Goal: Information Seeking & Learning: Learn about a topic

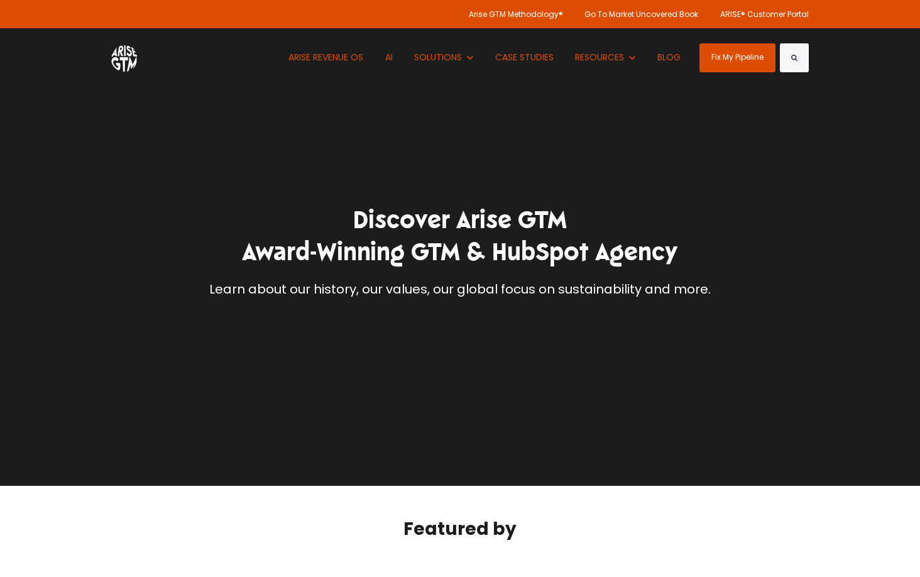
click at [297, 279] on div "Discover Arise GTM Award-Winning GTM & HubSpot Agency Learn about our history, …" at bounding box center [460, 251] width 528 height 94
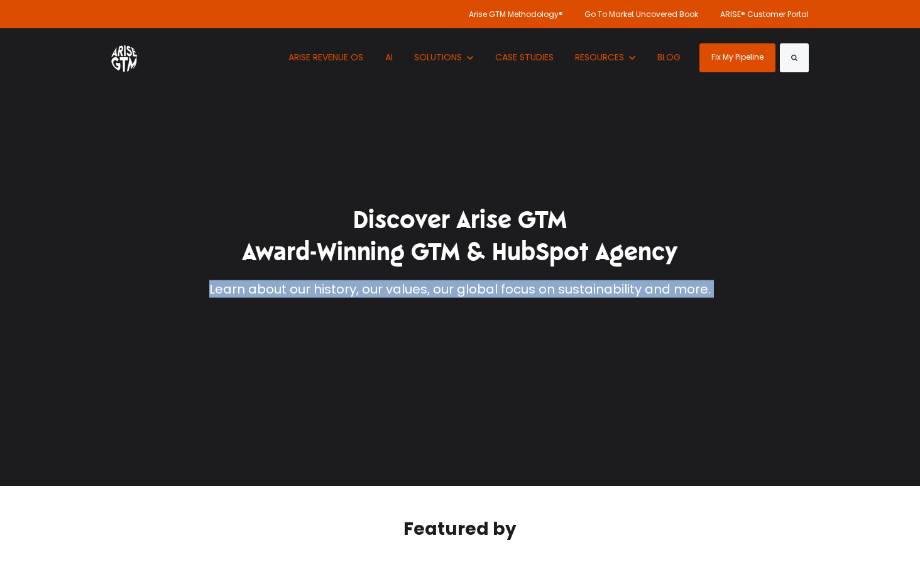
click at [322, 256] on h1 "Discover Arise GTM Award-Winning GTM & HubSpot Agency" at bounding box center [460, 236] width 528 height 65
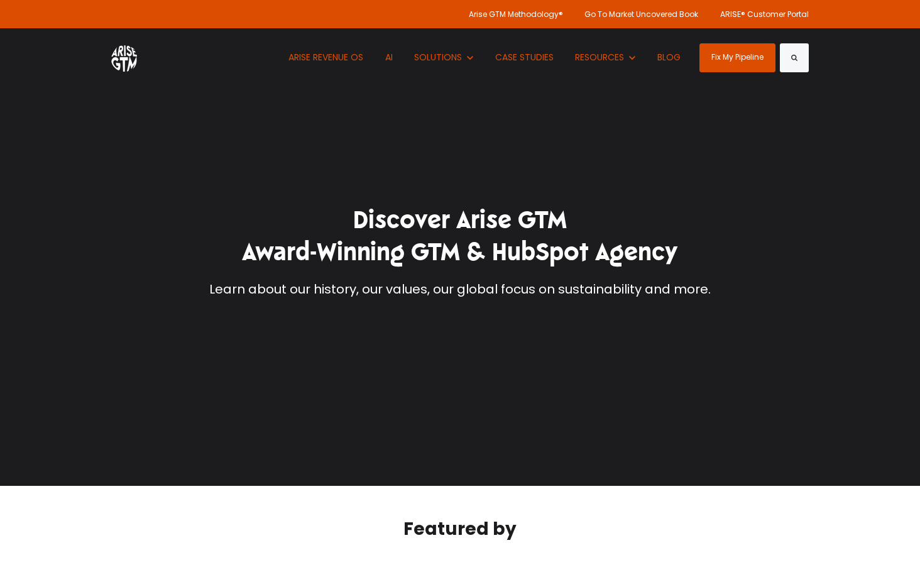
click at [322, 256] on h1 "Discover Arise GTM Award-Winning GTM & HubSpot Agency" at bounding box center [460, 236] width 528 height 65
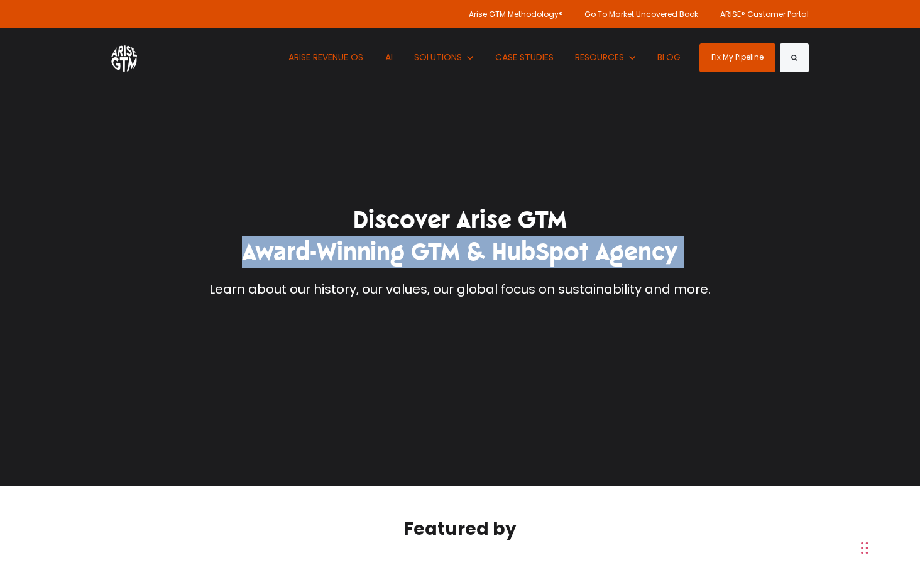
click at [348, 266] on h1 "Discover Arise GTM Award-Winning GTM & HubSpot Agency" at bounding box center [460, 236] width 528 height 65
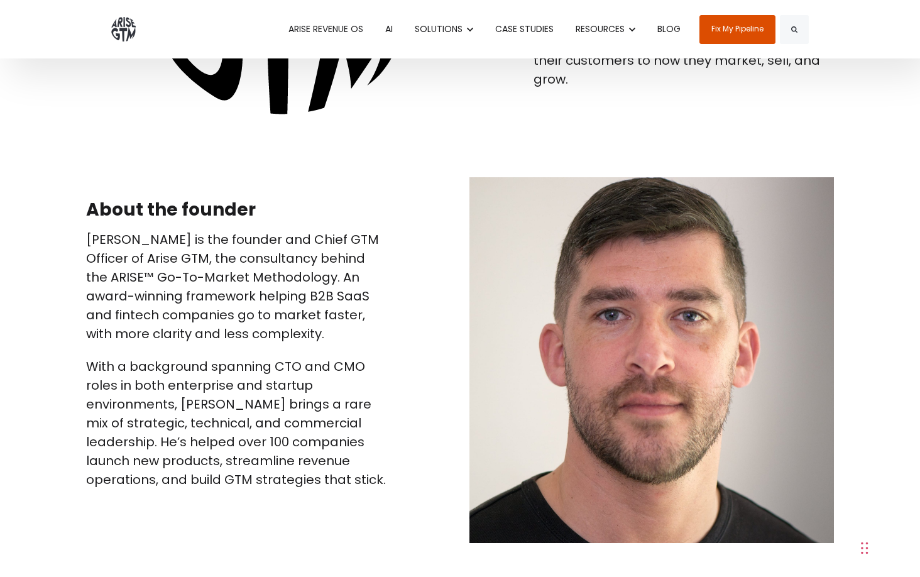
scroll to position [1234, 0]
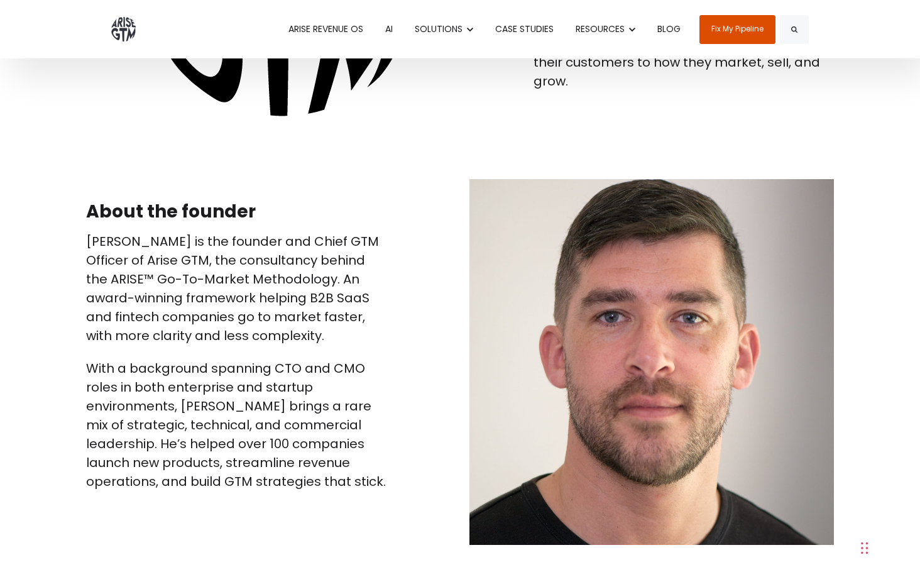
click at [184, 285] on p "[PERSON_NAME] is the founder and Chief GTM Officer of Arise GTM, the consultanc…" at bounding box center [236, 288] width 300 height 113
click at [184, 285] on p "Paul Sullivan is the founder and Chief GTM Officer of Arise GTM, the consultanc…" at bounding box center [236, 288] width 300 height 113
click at [167, 311] on p "Paul Sullivan is the founder and Chief GTM Officer of Arise GTM, the consultanc…" at bounding box center [236, 288] width 300 height 113
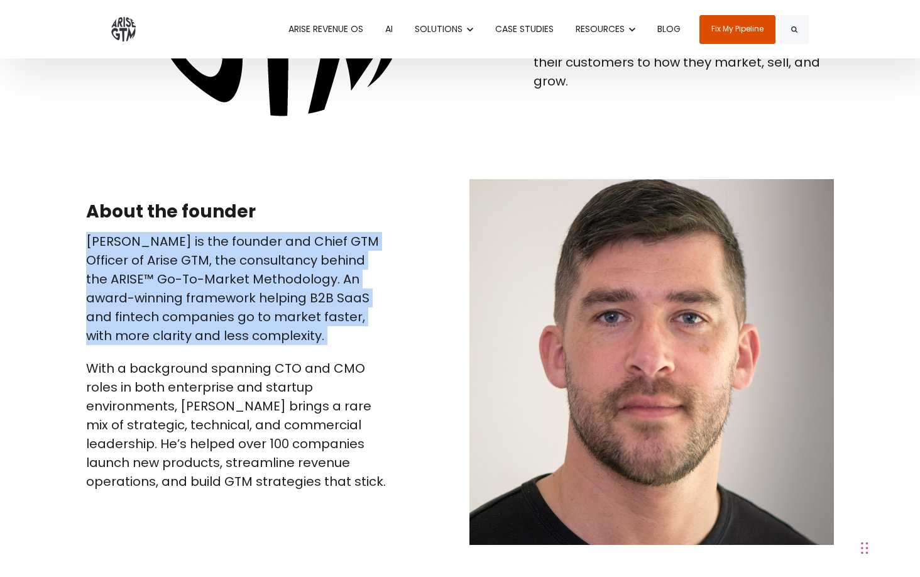
click at [157, 323] on p "Paul Sullivan is the founder and Chief GTM Officer of Arise GTM, the consultanc…" at bounding box center [236, 288] width 300 height 113
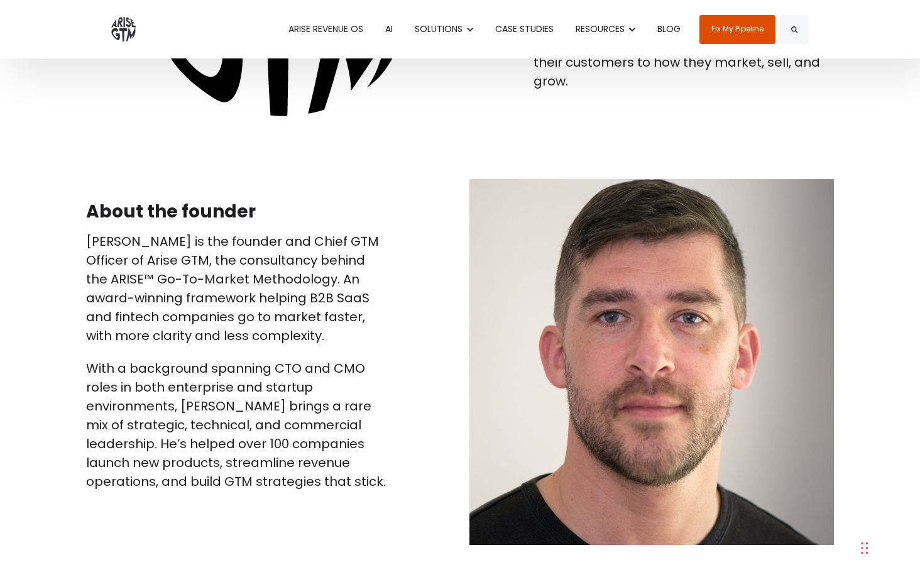
click at [157, 323] on p "[PERSON_NAME] is the founder and Chief GTM Officer of Arise GTM, the consultanc…" at bounding box center [236, 288] width 300 height 113
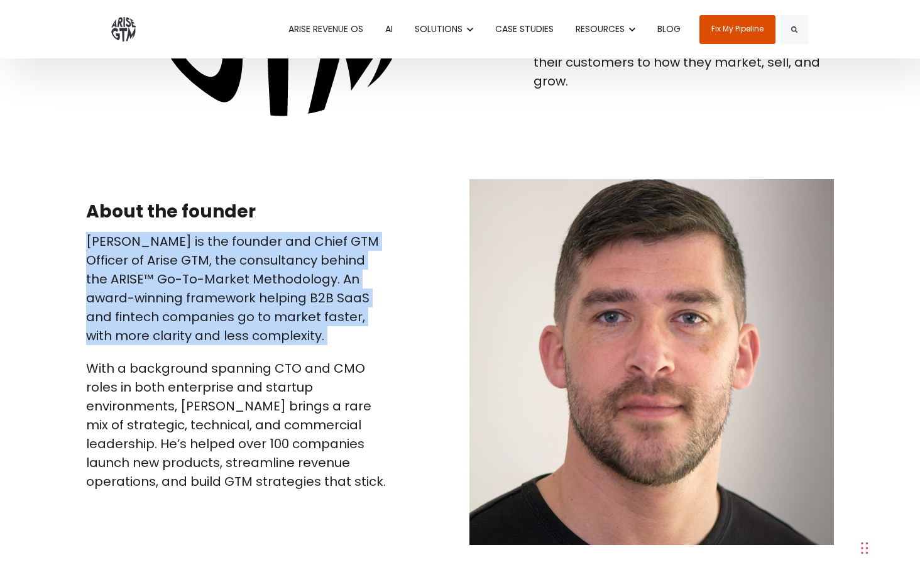
click at [168, 284] on p "[PERSON_NAME] is the founder and Chief GTM Officer of Arise GTM, the consultanc…" at bounding box center [236, 288] width 300 height 113
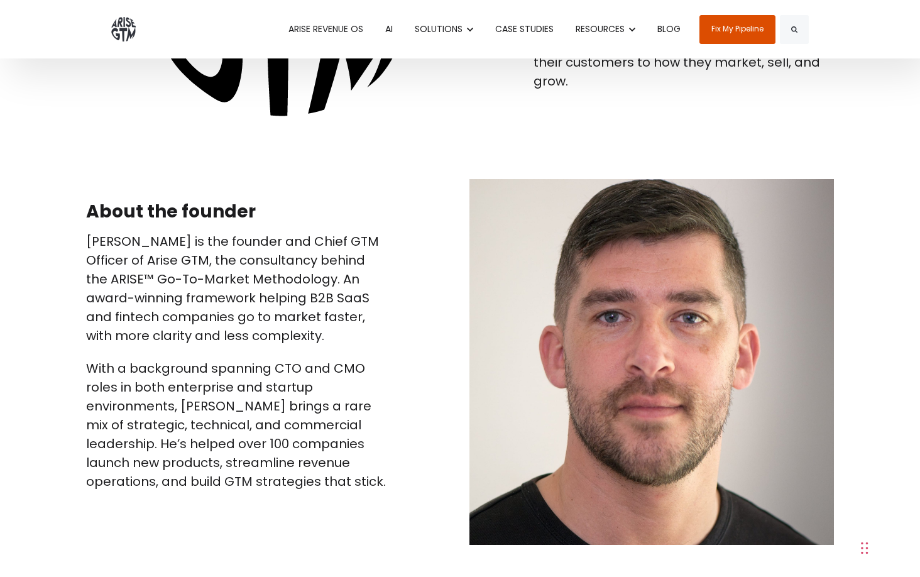
click at [168, 284] on p "[PERSON_NAME] is the founder and Chief GTM Officer of Arise GTM, the consultanc…" at bounding box center [236, 288] width 300 height 113
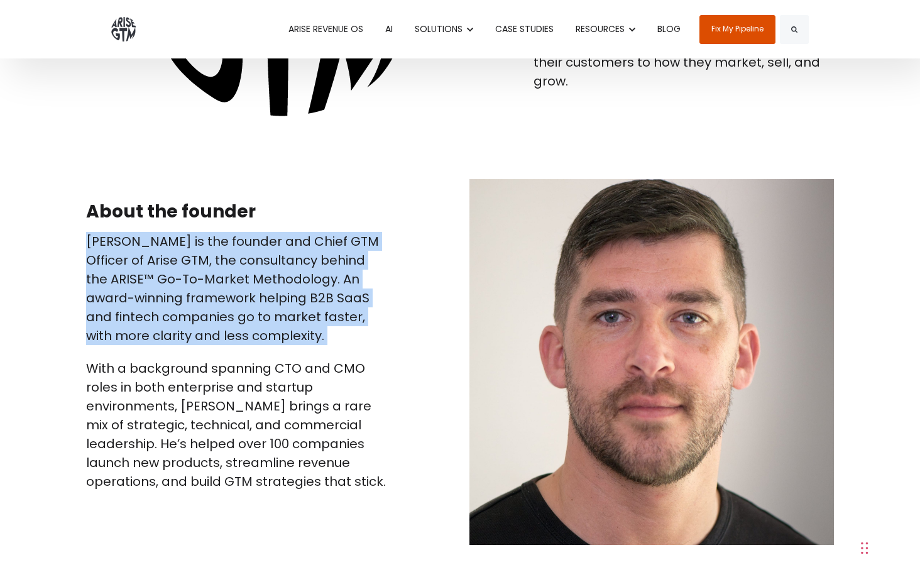
click at [152, 315] on p "[PERSON_NAME] is the founder and Chief GTM Officer of Arise GTM, the consultanc…" at bounding box center [236, 288] width 300 height 113
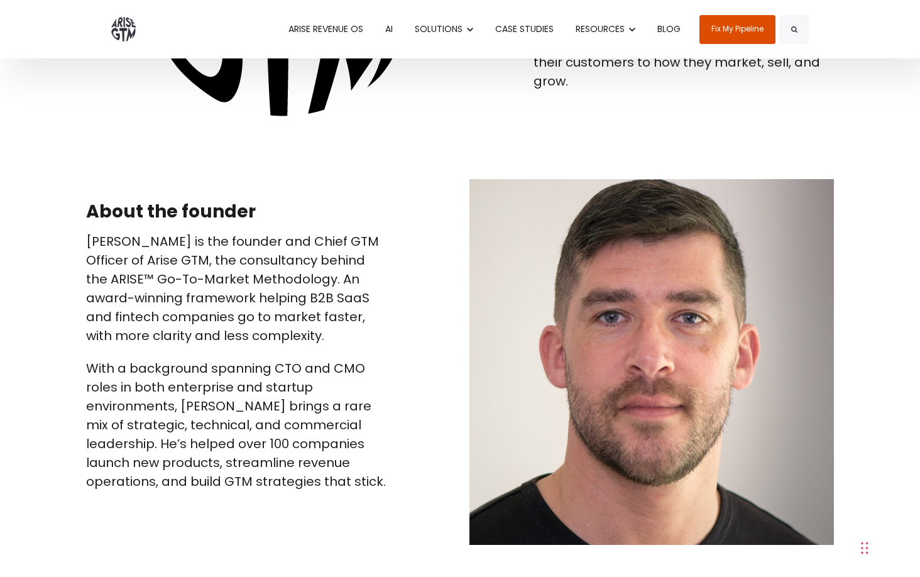
click at [152, 315] on p "[PERSON_NAME] is the founder and Chief GTM Officer of Arise GTM, the consultanc…" at bounding box center [236, 288] width 300 height 113
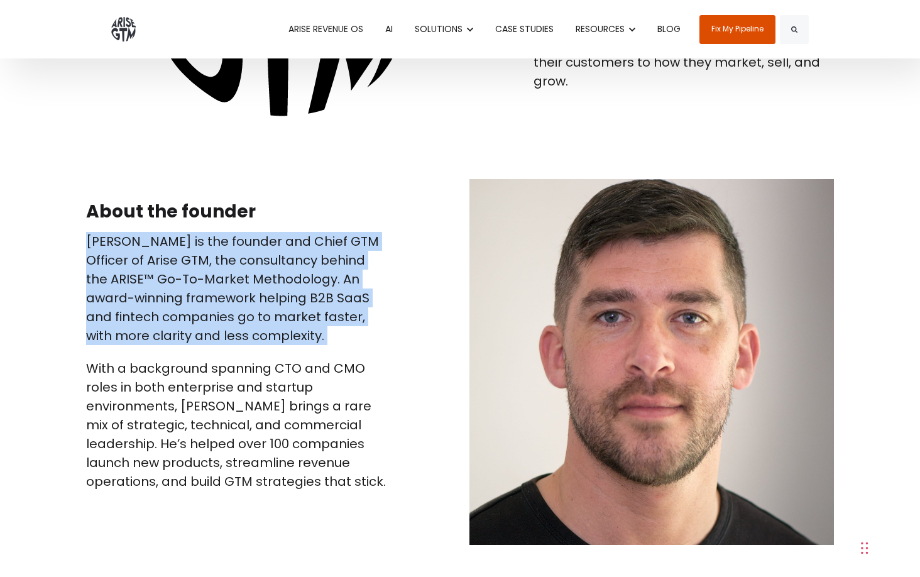
click at [152, 315] on p "[PERSON_NAME] is the founder and Chief GTM Officer of Arise GTM, the consultanc…" at bounding box center [236, 288] width 300 height 113
click at [175, 307] on p "[PERSON_NAME] is the founder and Chief GTM Officer of Arise GTM, the consultanc…" at bounding box center [236, 288] width 300 height 113
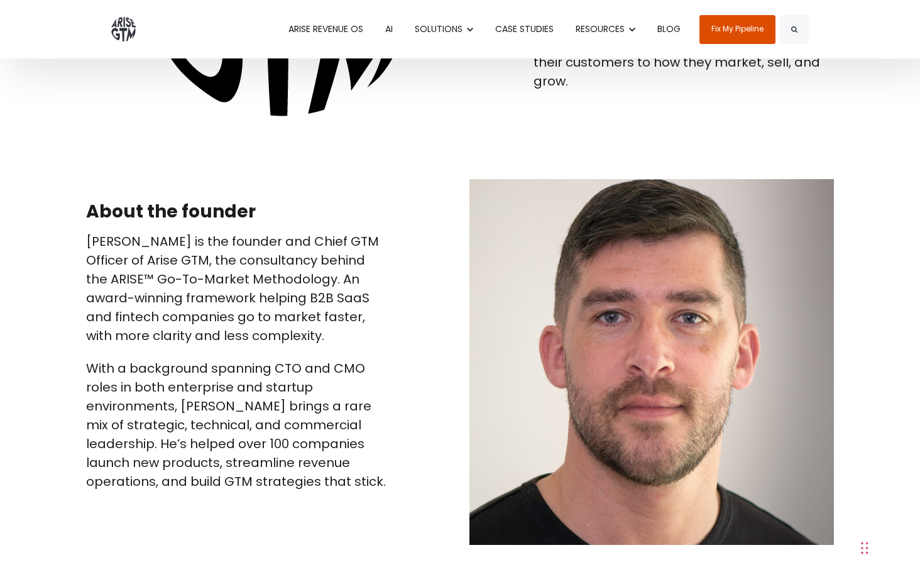
click at [175, 307] on p "[PERSON_NAME] is the founder and Chief GTM Officer of Arise GTM, the consultanc…" at bounding box center [236, 288] width 300 height 113
click at [175, 318] on p "[PERSON_NAME] is the founder and Chief GTM Officer of Arise GTM, the consultanc…" at bounding box center [236, 288] width 300 height 113
drag, startPoint x: 204, startPoint y: 239, endPoint x: 127, endPoint y: 266, distance: 81.9
click at [127, 266] on p "[PERSON_NAME] is the founder and Chief GTM Officer of Arise GTM, the consultanc…" at bounding box center [236, 288] width 300 height 113
copy p "founder and Chief GTM Officer"
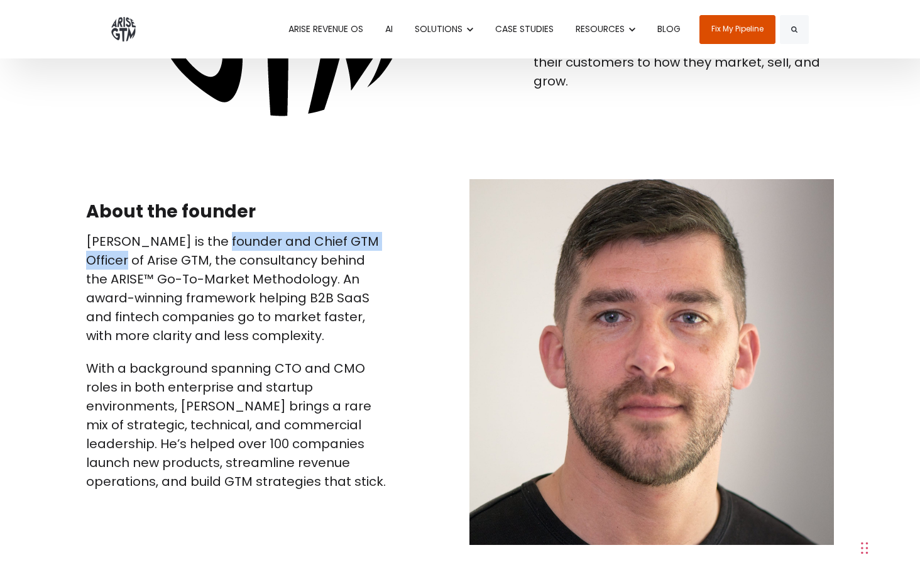
click at [228, 418] on p "With a background spanning CTO and CMO roles in both enterprise and startup env…" at bounding box center [236, 425] width 300 height 132
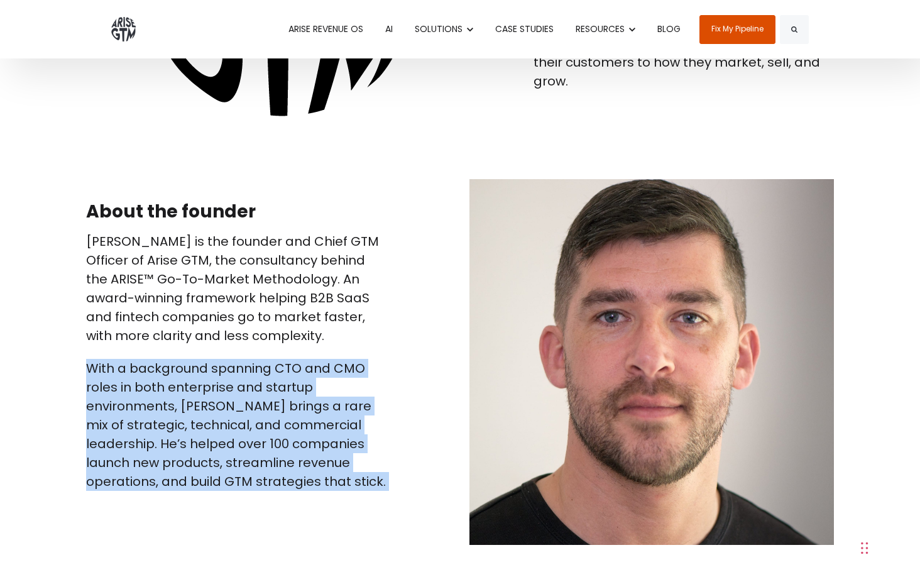
click at [209, 444] on p "With a background spanning CTO and CMO roles in both enterprise and startup env…" at bounding box center [236, 425] width 300 height 132
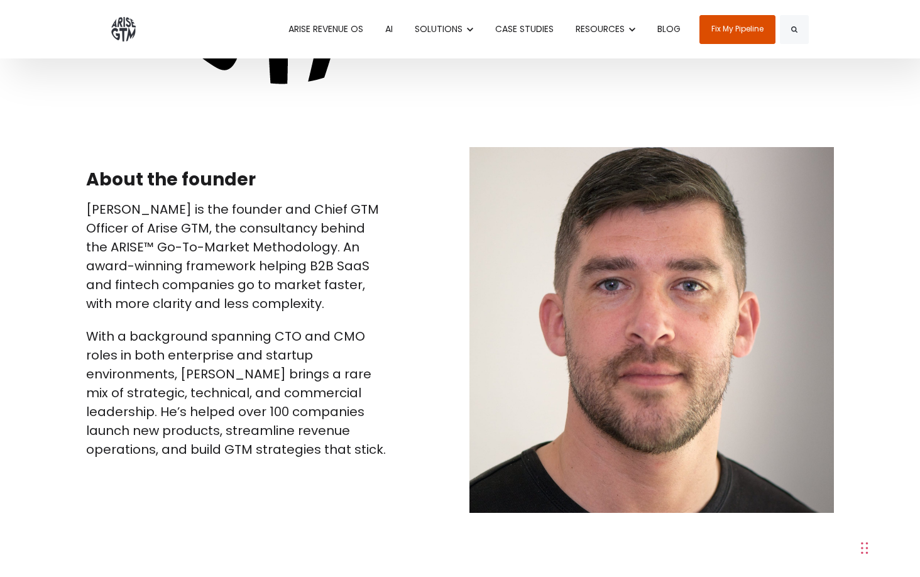
scroll to position [1253, 0]
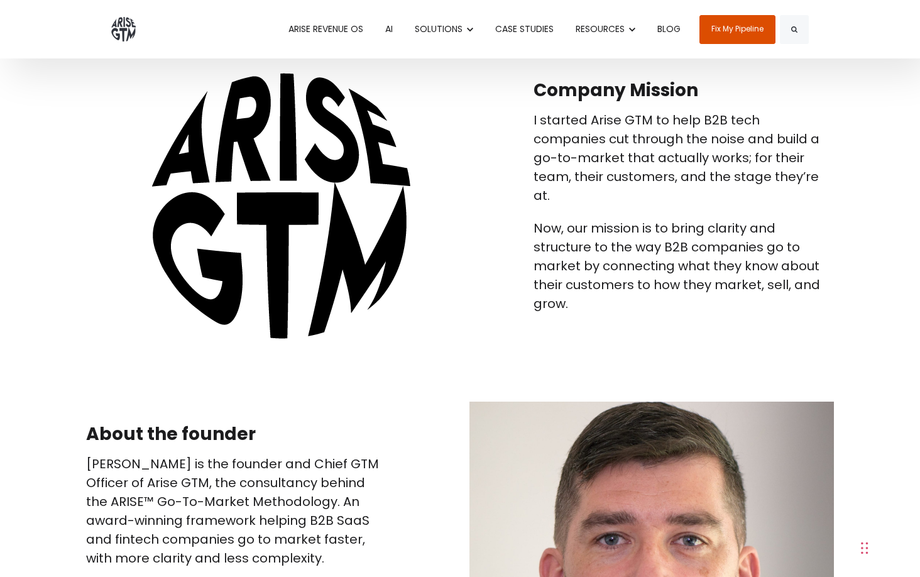
scroll to position [942, 0]
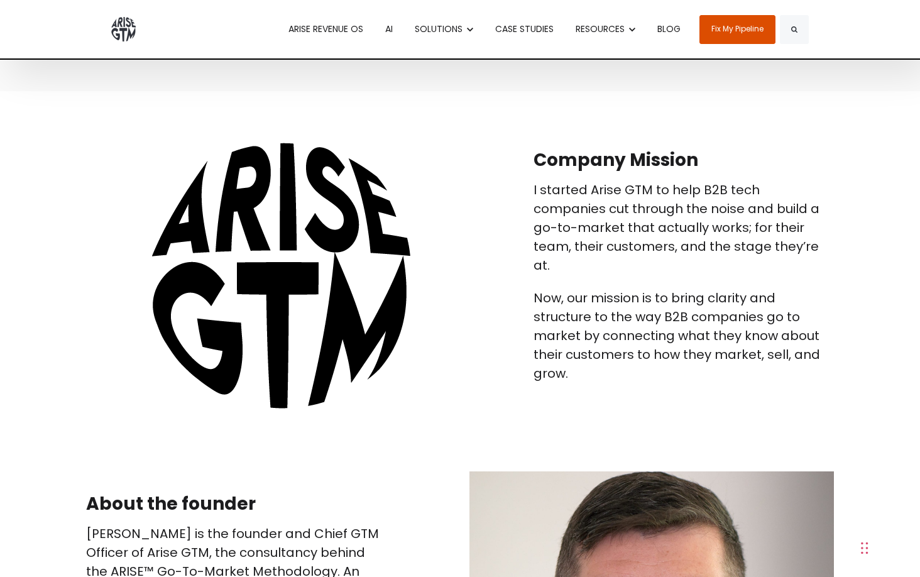
click at [110, 401] on div "Company Mission I started Arise GTM to help B2B tech companies cut through the …" at bounding box center [460, 266] width 767 height 286
click at [104, 419] on div "Company Mission I started Arise GTM to help B2B tech companies cut through the …" at bounding box center [460, 265] width 920 height 349
click at [121, 428] on div "Company Mission I started Arise GTM to help B2B tech companies cut through the …" at bounding box center [460, 265] width 920 height 349
click at [143, 426] on div "Company Mission I started Arise GTM to help B2B tech companies cut through the …" at bounding box center [460, 265] width 920 height 349
click at [129, 419] on div "Company Mission I started Arise GTM to help B2B tech companies cut through the …" at bounding box center [460, 265] width 920 height 349
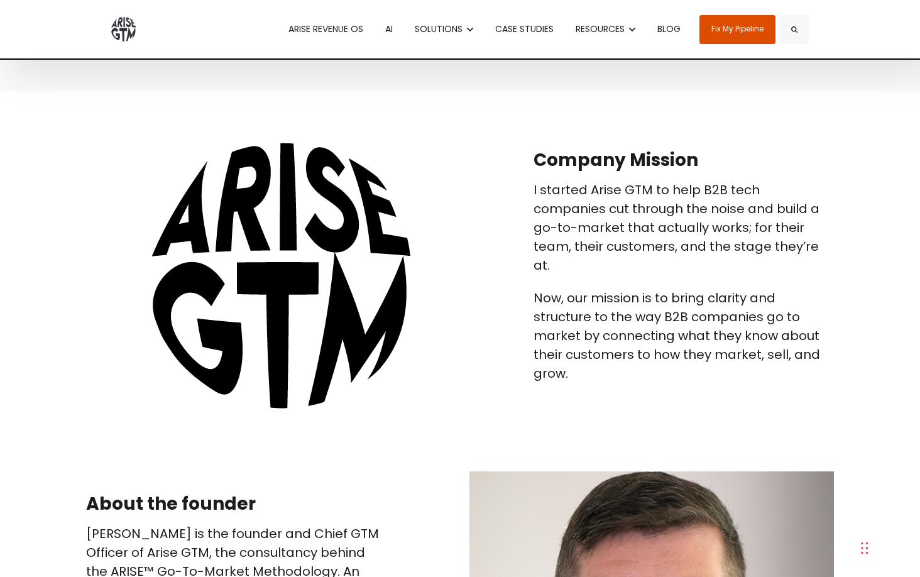
click at [146, 427] on div "Company Mission I started Arise GTM to help B2B tech companies cut through the …" at bounding box center [460, 265] width 920 height 349
click at [619, 251] on p "I started Arise GTM to help B2B tech companies cut through the noise and build …" at bounding box center [683, 227] width 300 height 94
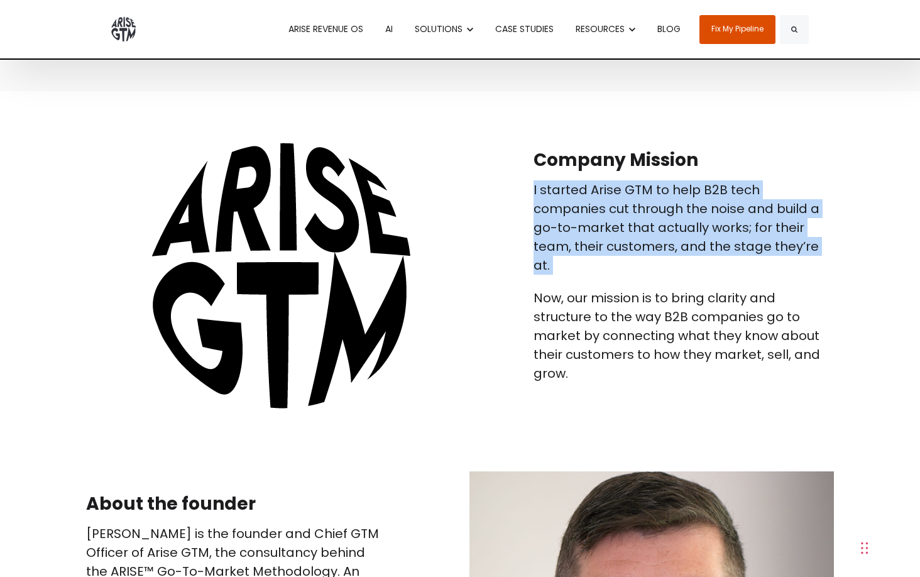
click at [586, 255] on p "I started Arise GTM to help B2B tech companies cut through the noise and build …" at bounding box center [683, 227] width 300 height 94
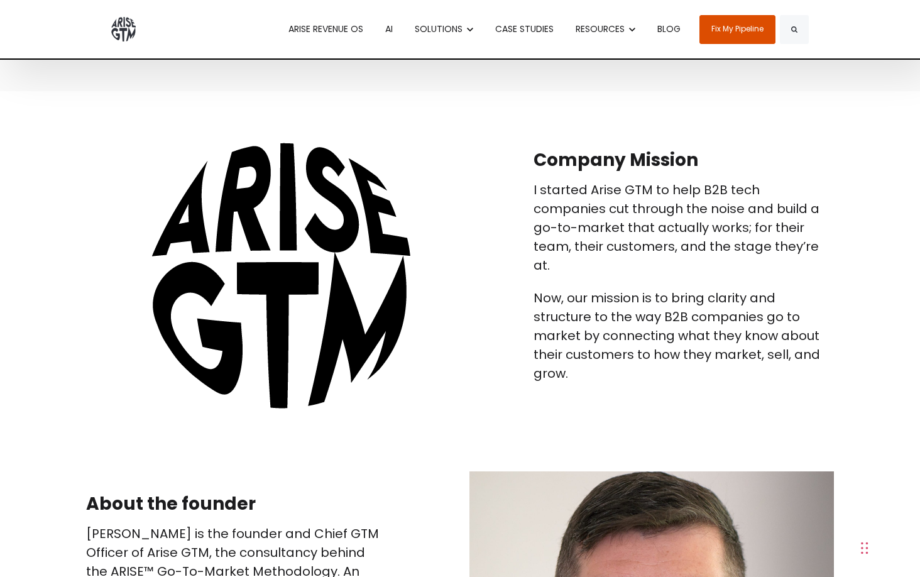
click at [586, 255] on p "I started Arise GTM to help B2B tech companies cut through the noise and build …" at bounding box center [683, 227] width 300 height 94
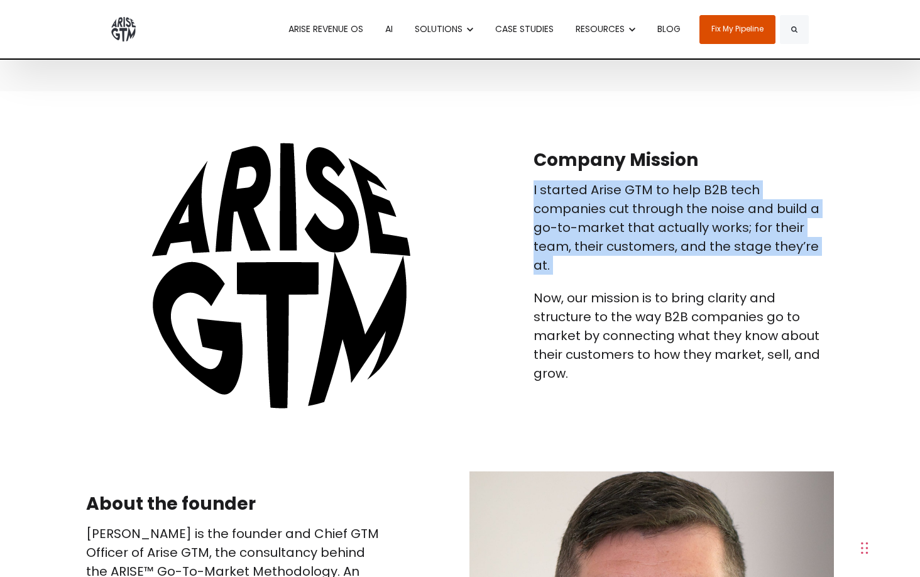
click at [603, 249] on p "I started Arise GTM to help B2B tech companies cut through the noise and build …" at bounding box center [683, 227] width 300 height 94
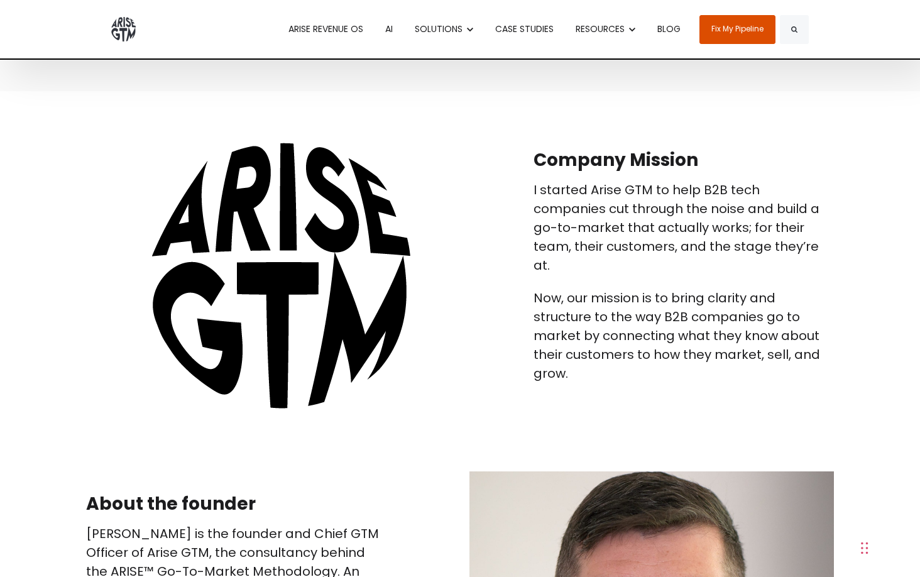
click at [603, 249] on p "I started Arise GTM to help B2B tech companies cut through the noise and build …" at bounding box center [683, 227] width 300 height 94
click at [584, 259] on p "I started Arise GTM to help B2B tech companies cut through the noise and build …" at bounding box center [683, 227] width 300 height 94
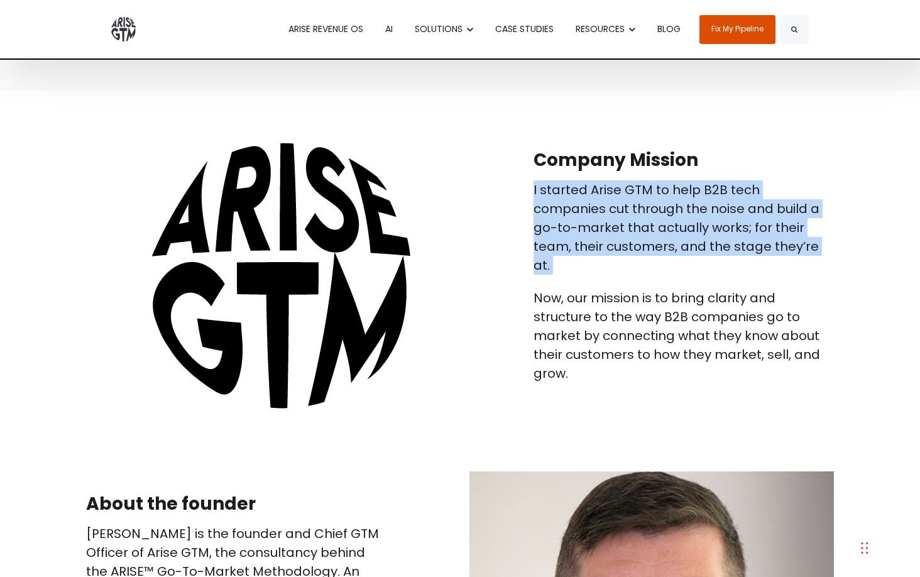
click at [634, 256] on p "I started Arise GTM to help B2B tech companies cut through the noise and build …" at bounding box center [683, 227] width 300 height 94
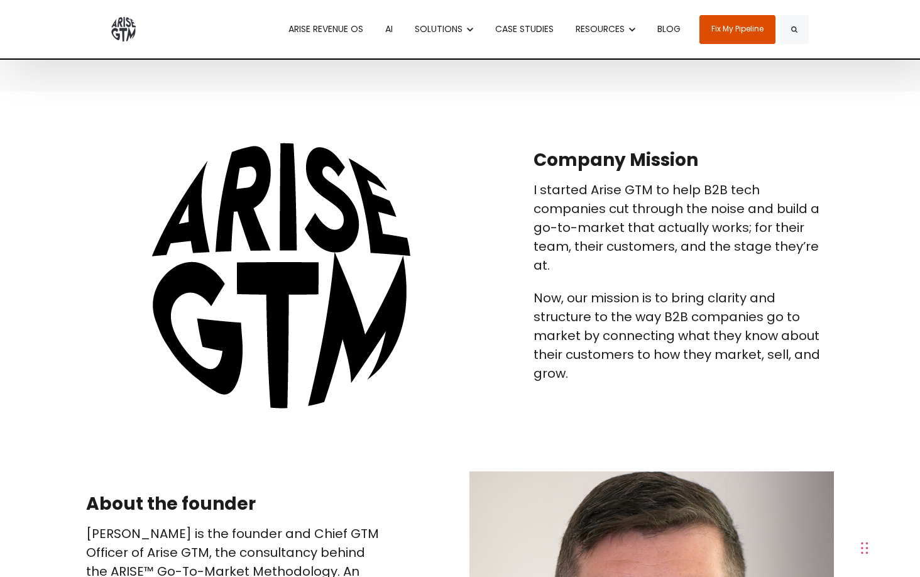
click at [634, 256] on p "I started Arise GTM to help B2B tech companies cut through the noise and build …" at bounding box center [683, 227] width 300 height 94
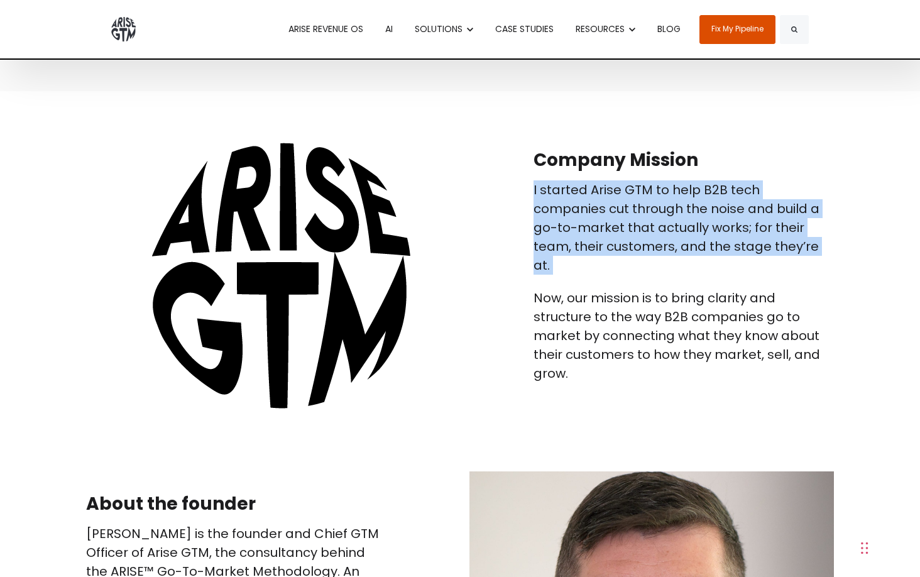
click at [598, 316] on p "Now, our mission is to bring clarity and structure to the way B2B companies go …" at bounding box center [683, 335] width 300 height 94
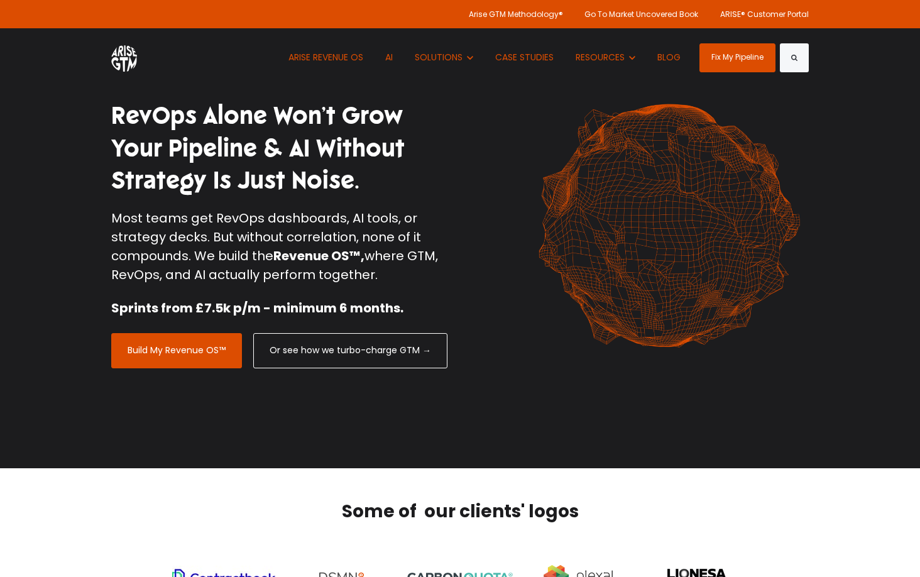
click at [462, 231] on div "RevOps Alone Won’t Grow Your Pipeline & AI Without Strategy Is Just Noise. Most…" at bounding box center [460, 233] width 716 height 287
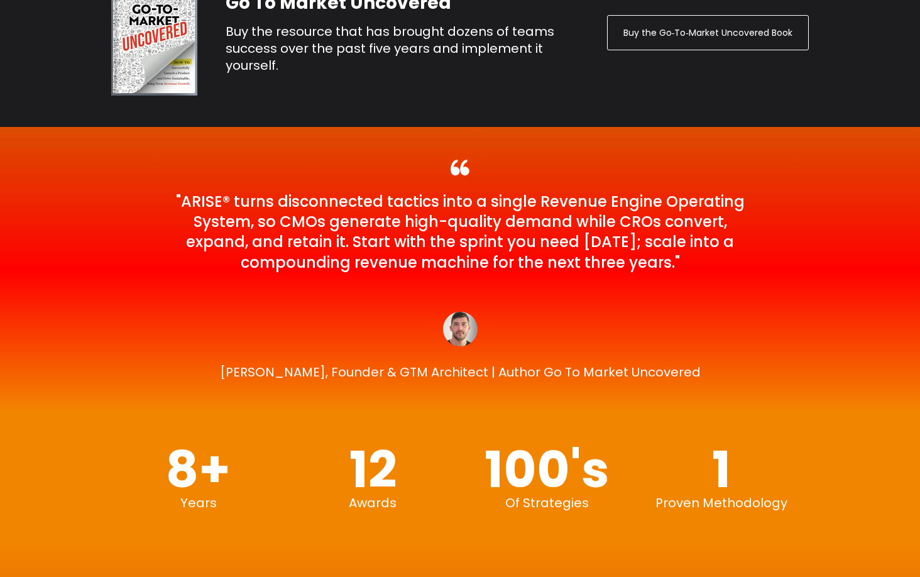
scroll to position [2865, 0]
click at [322, 168] on div at bounding box center [460, 174] width 578 height 33
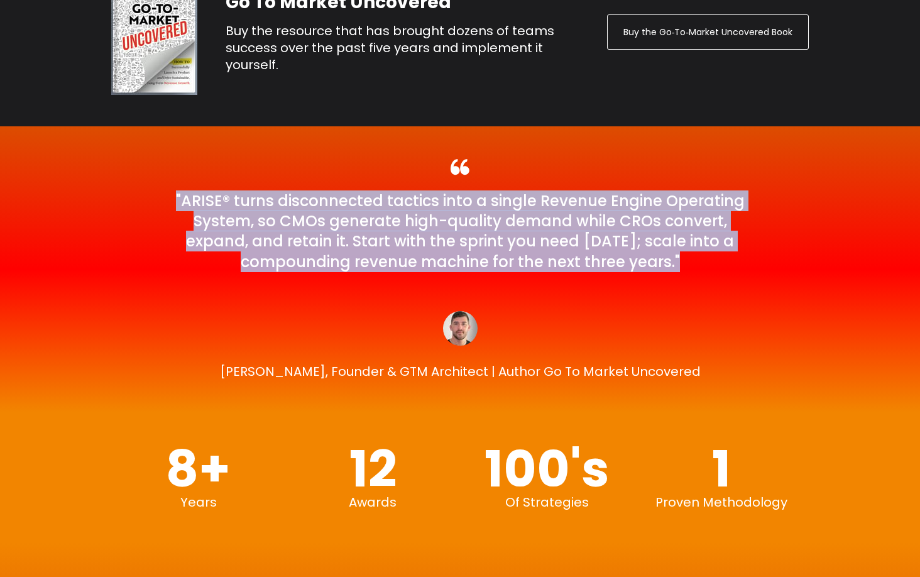
click at [311, 208] on h3 ""ARISE® turns disconnected tactics into a single Revenue Engine Operating Syste…" at bounding box center [460, 232] width 578 height 82
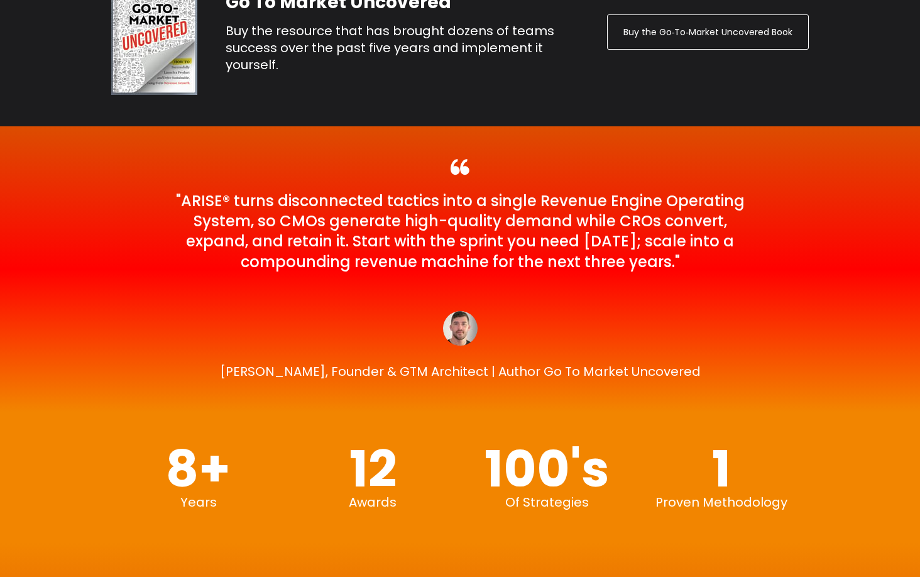
click at [311, 208] on h3 ""ARISE® turns disconnected tactics into a single Revenue Engine Operating Syste…" at bounding box center [460, 232] width 578 height 82
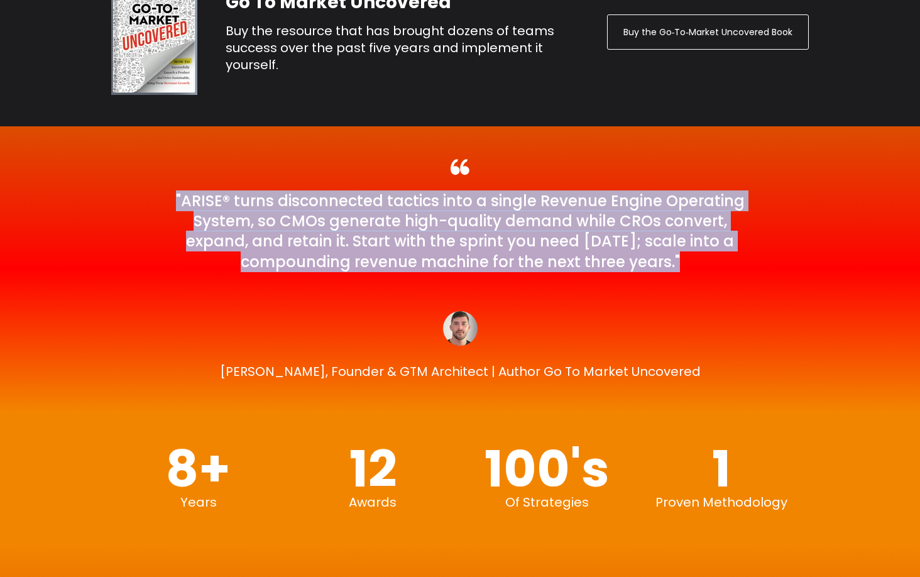
click at [303, 223] on h3 ""ARISE® turns disconnected tactics into a single Revenue Engine Operating Syste…" at bounding box center [460, 232] width 578 height 82
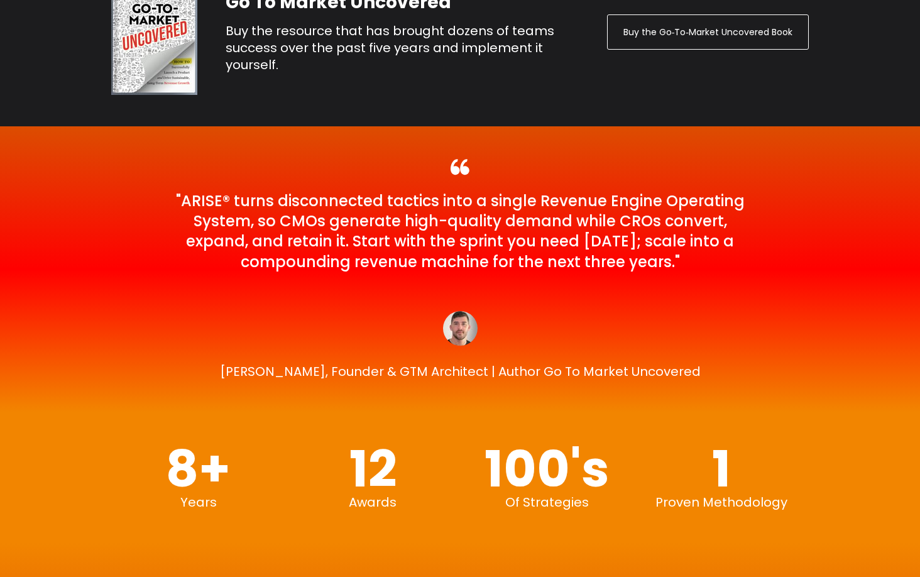
click at [303, 223] on h3 ""ARISE® turns disconnected tactics into a single Revenue Engine Operating Syste…" at bounding box center [460, 232] width 578 height 82
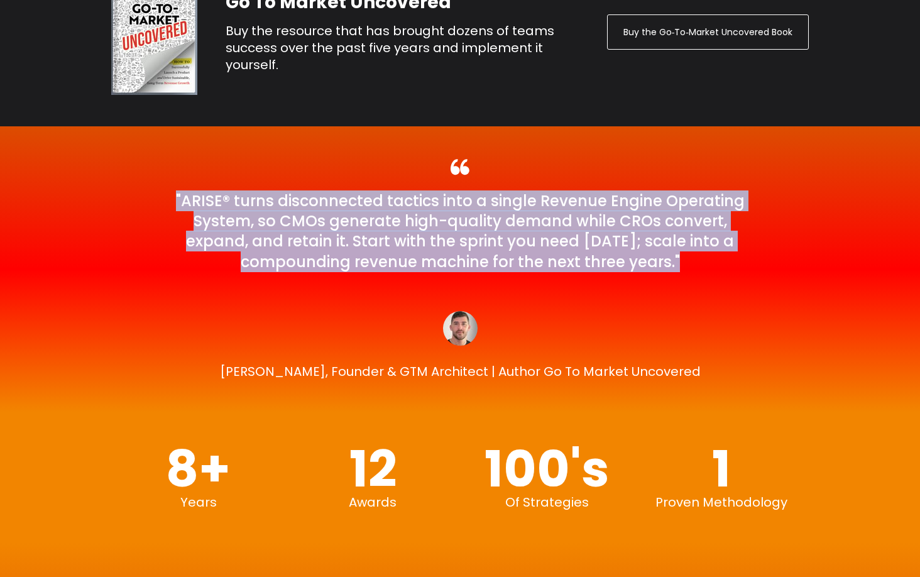
click at [290, 255] on h3 ""ARISE® turns disconnected tactics into a single Revenue Engine Operating Syste…" at bounding box center [460, 232] width 578 height 82
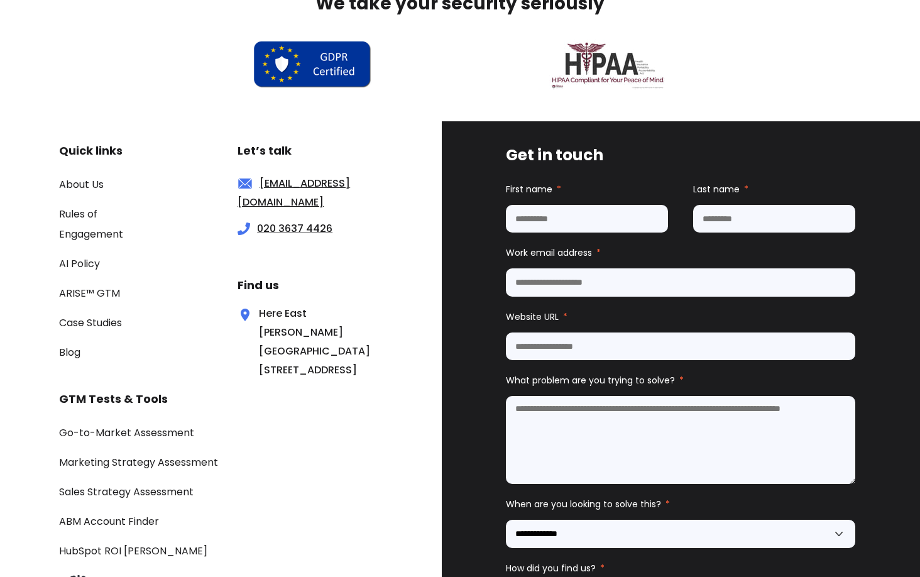
scroll to position [4251, 0]
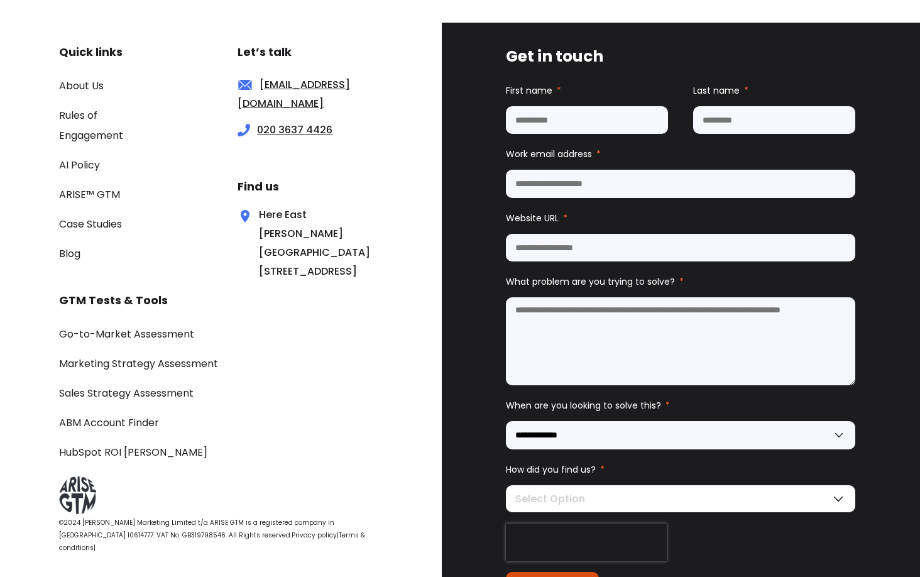
click at [329, 386] on div "Go-to-Market Assessment Marketing Strategy Assessment Sales Strategy Assessment…" at bounding box center [220, 393] width 323 height 138
click at [344, 402] on div "Go-to-Market Assessment Marketing Strategy Assessment Sales Strategy Assessment…" at bounding box center [220, 393] width 323 height 138
click at [84, 84] on link "About Us" at bounding box center [81, 86] width 45 height 14
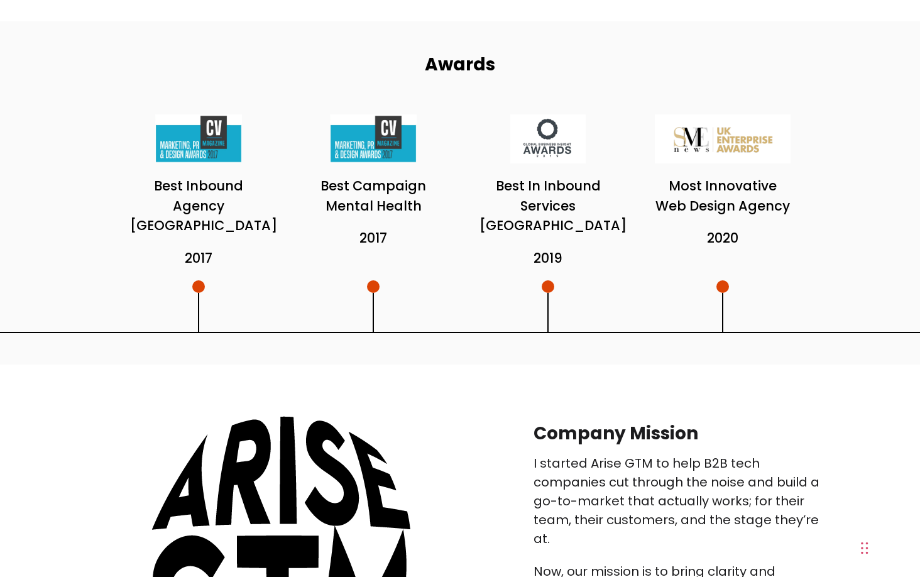
click at [270, 389] on div "Company Mission I started Arise GTM to help B2B tech companies cut through the …" at bounding box center [460, 538] width 920 height 349
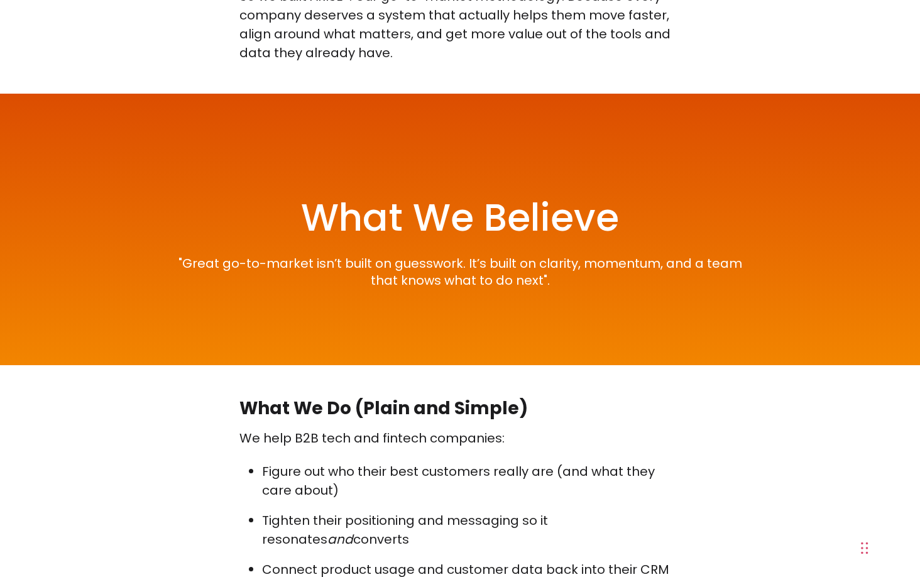
click at [209, 400] on div "What We Do (Plain and Simple) We help B2B tech and fintech companies: Figure ou…" at bounding box center [460, 560] width 920 height 329
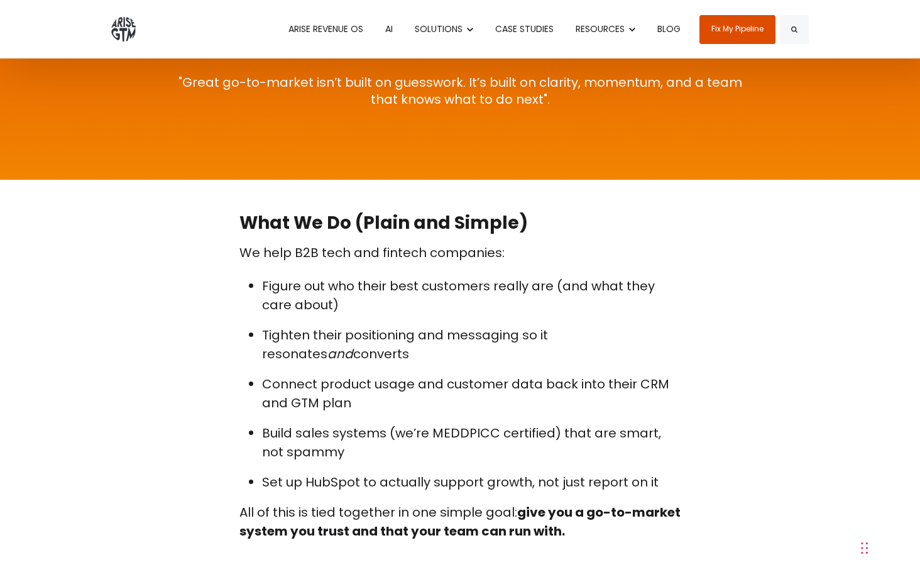
click at [209, 400] on div "What We Do (Plain and Simple) We help B2B tech and fintech companies: Figure ou…" at bounding box center [460, 375] width 920 height 329
click at [270, 423] on p "Build sales systems (we’re MEDDPICC certified) that are smart, not spammy" at bounding box center [471, 442] width 418 height 38
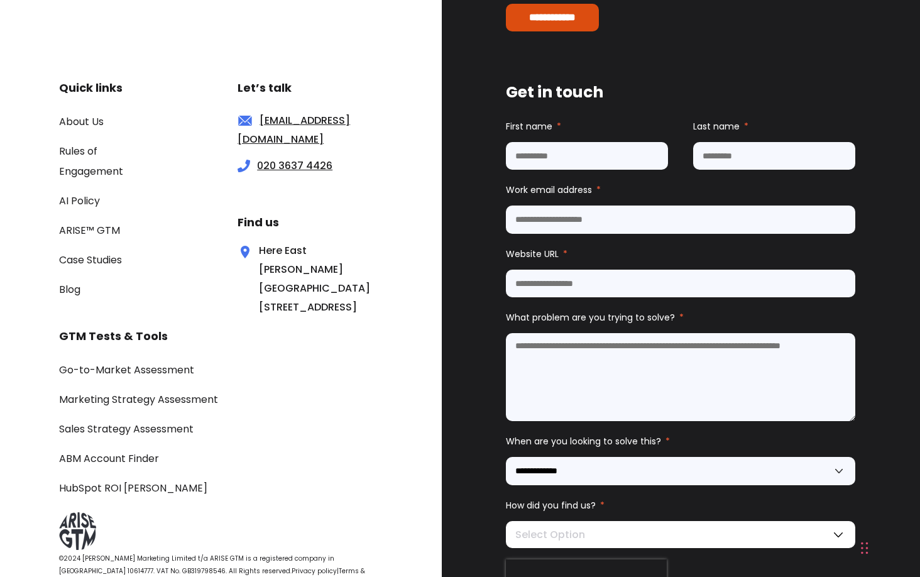
scroll to position [6325, 0]
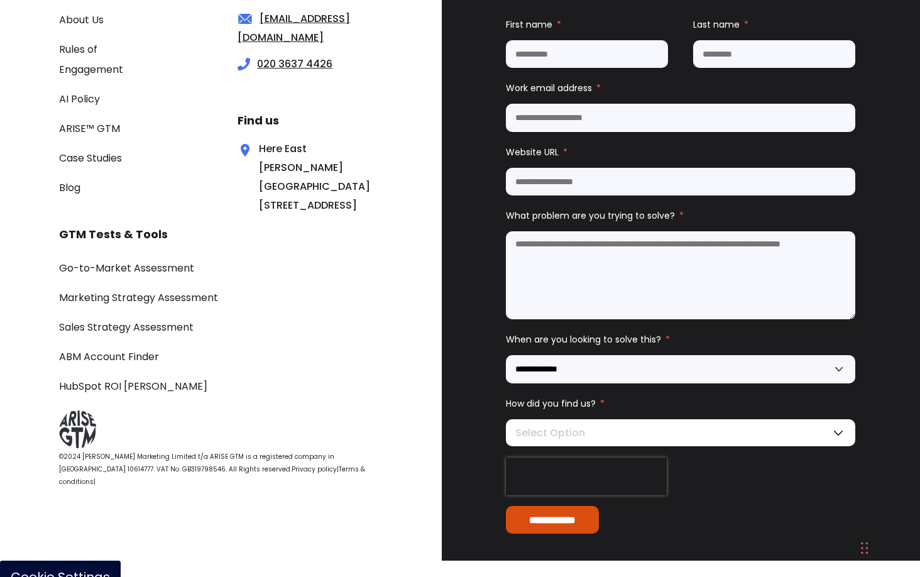
click at [224, 339] on div "Go-to-Market Assessment Marketing Strategy Assessment Sales Strategy Assessment…" at bounding box center [220, 327] width 323 height 138
click at [284, 346] on div "Go-to-Market Assessment Marketing Strategy Assessment Sales Strategy Assessment…" at bounding box center [220, 327] width 323 height 138
click at [346, 366] on div "Go-to-Market Assessment Marketing Strategy Assessment Sales Strategy Assessment…" at bounding box center [220, 327] width 323 height 138
click at [403, 397] on div "Quick links About Us Rules of Engagement AI Policy ARISE™ GTM Case Studies Blog…" at bounding box center [221, 259] width 442 height 604
click at [361, 376] on div "Go-to-Market Assessment Marketing Strategy Assessment Sales Strategy Assessment…" at bounding box center [220, 327] width 323 height 138
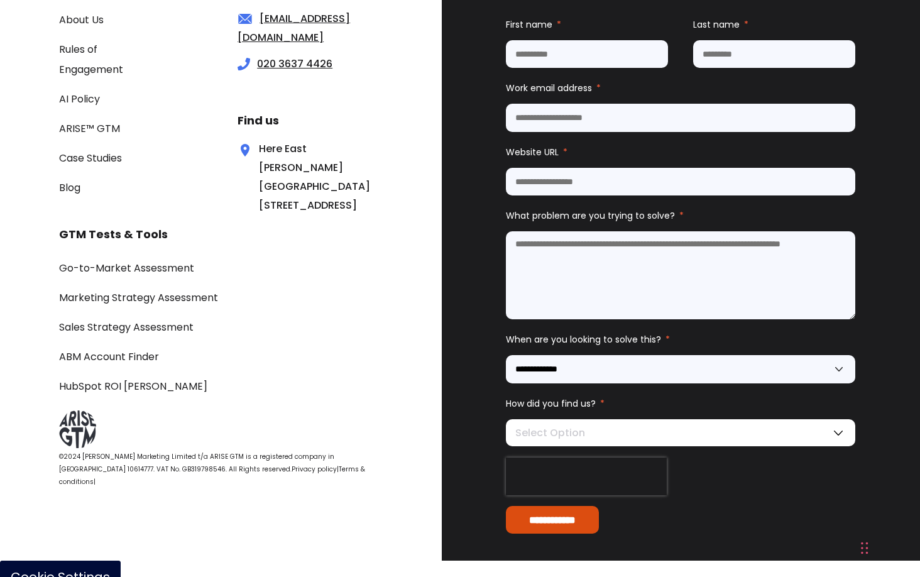
click at [340, 427] on div at bounding box center [220, 429] width 323 height 38
click at [340, 357] on div "Go-to-Market Assessment Marketing Strategy Assessment Sales Strategy Assessment…" at bounding box center [220, 327] width 323 height 138
click at [345, 298] on div "Go-to-Market Assessment Marketing Strategy Assessment Sales Strategy Assessment…" at bounding box center [220, 327] width 323 height 138
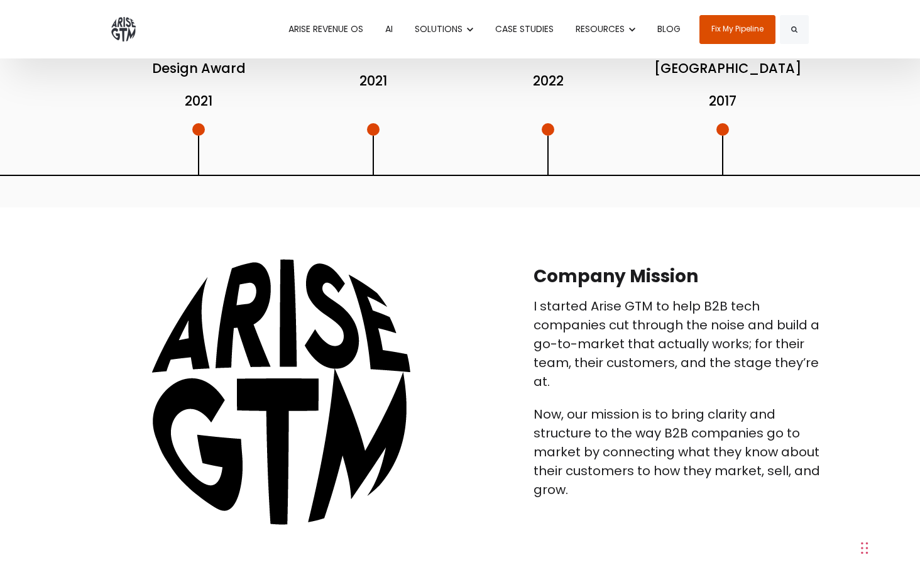
scroll to position [0, 0]
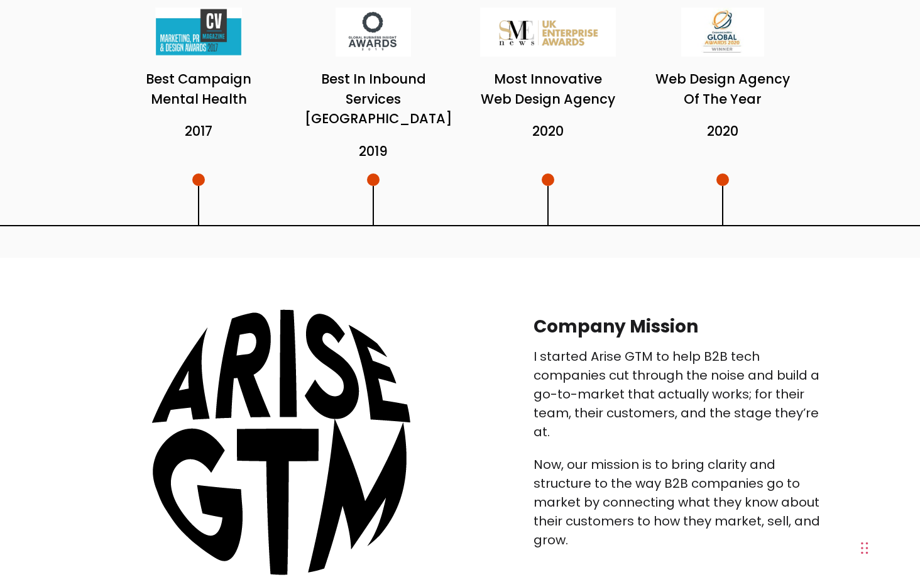
click at [253, 266] on div "Company Mission I started Arise GTM to help B2B tech companies cut through the …" at bounding box center [460, 432] width 920 height 349
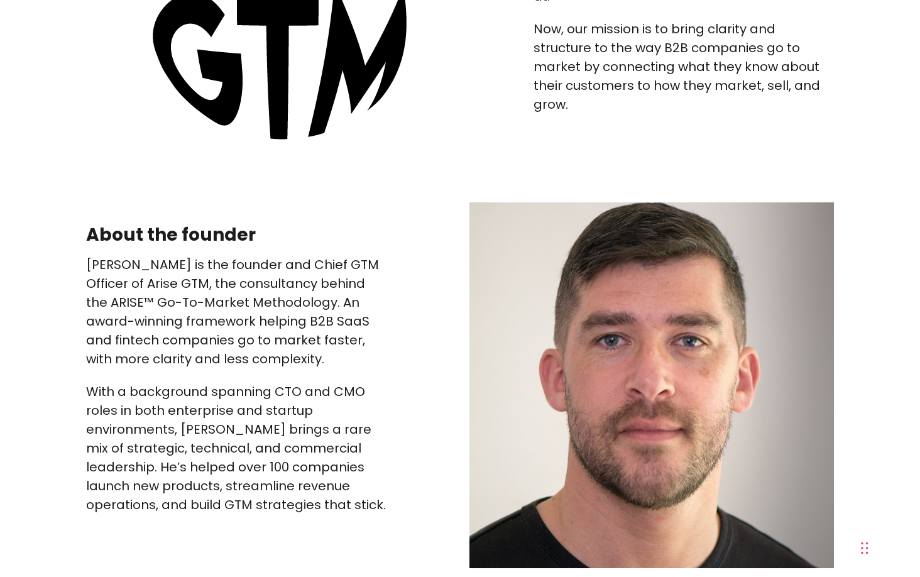
scroll to position [1214, 0]
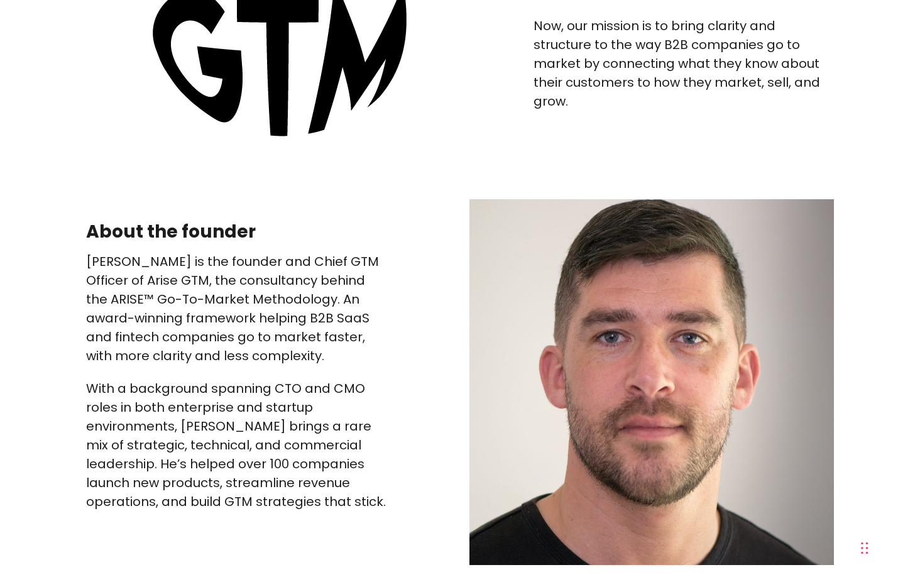
click at [222, 306] on p "[PERSON_NAME] is the founder and Chief GTM Officer of Arise GTM, the consultanc…" at bounding box center [236, 308] width 300 height 113
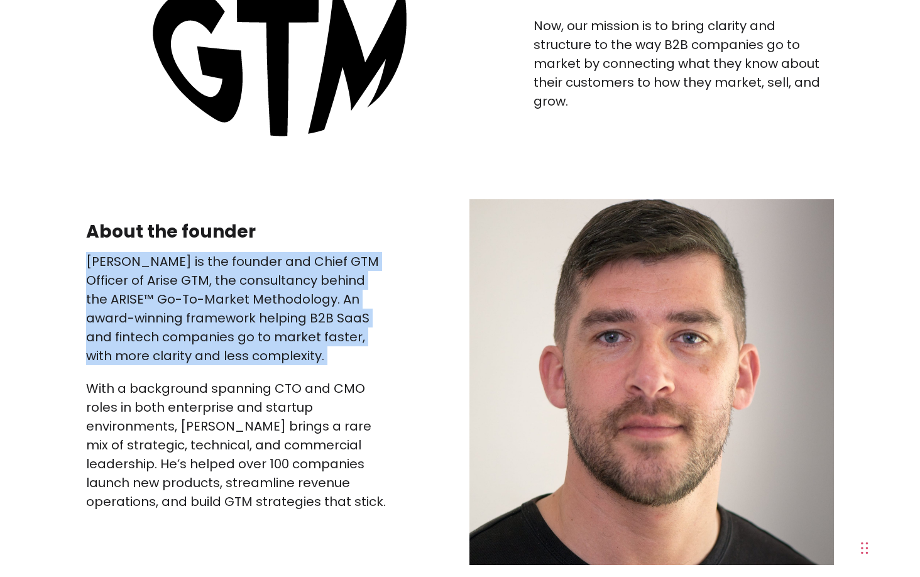
click at [199, 429] on p "With a background spanning CTO and CMO roles in both enterprise and startup env…" at bounding box center [236, 445] width 300 height 132
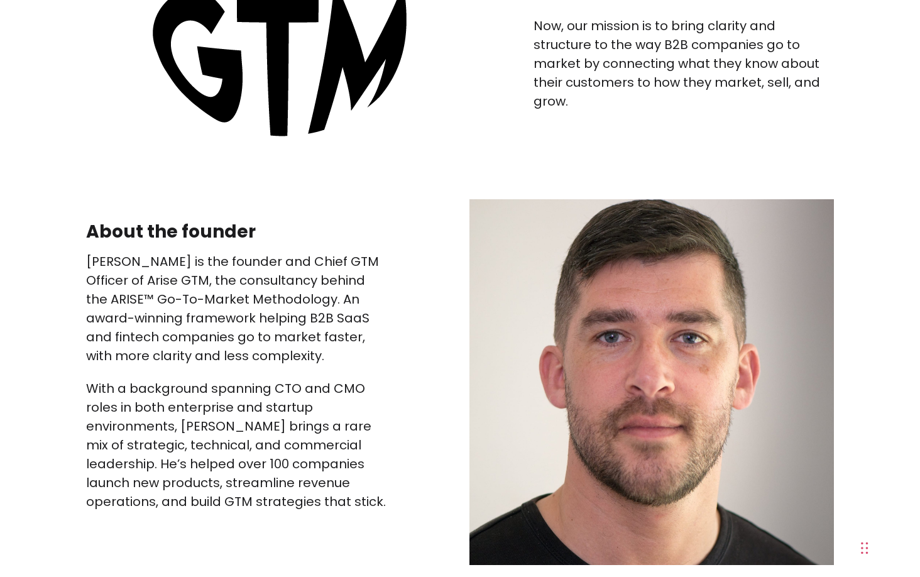
click at [199, 429] on p "With a background spanning CTO and CMO roles in both enterprise and startup env…" at bounding box center [236, 445] width 300 height 132
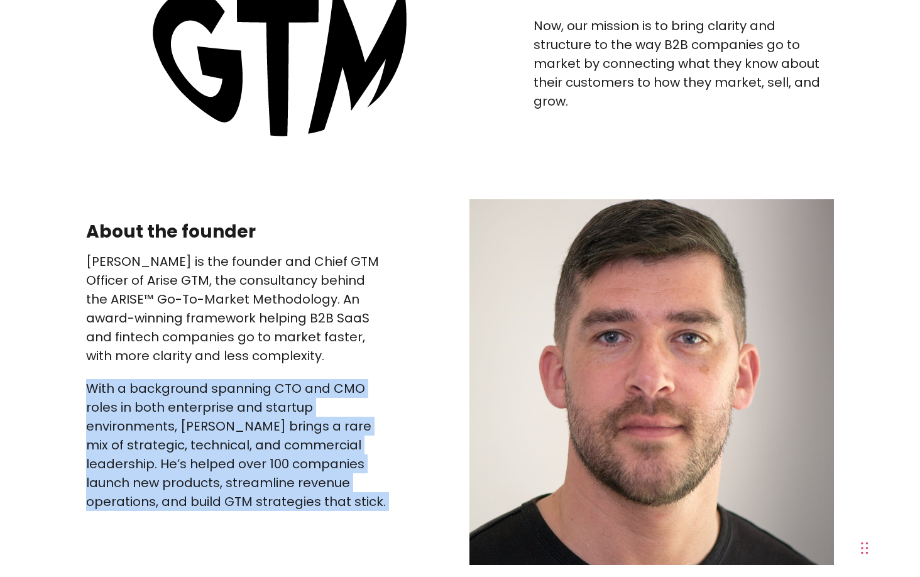
click at [187, 469] on p "With a background spanning CTO and CMO roles in both enterprise and startup env…" at bounding box center [236, 445] width 300 height 132
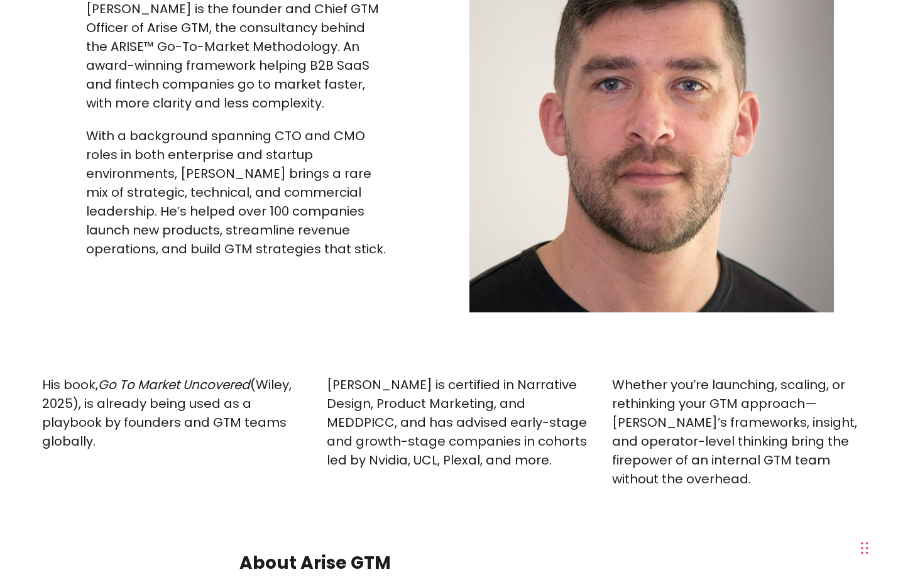
scroll to position [1487, 0]
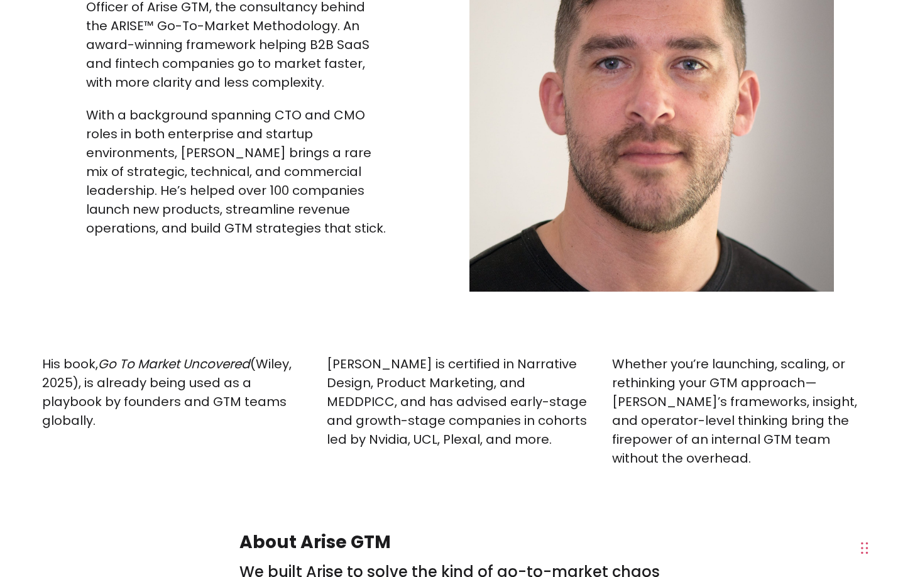
click at [187, 383] on span "(Wiley, 2025), is already being used as a playbook by founders and GTM teams gl…" at bounding box center [166, 392] width 249 height 74
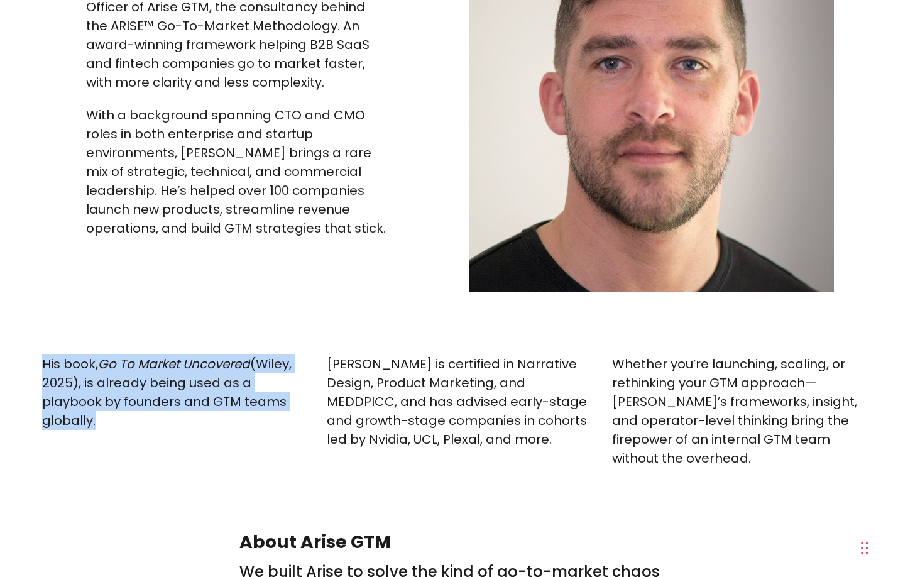
click at [186, 476] on div "His book, Go To Market Uncovered (Wiley, 2025), is already being used as a play…" at bounding box center [460, 411] width 920 height 176
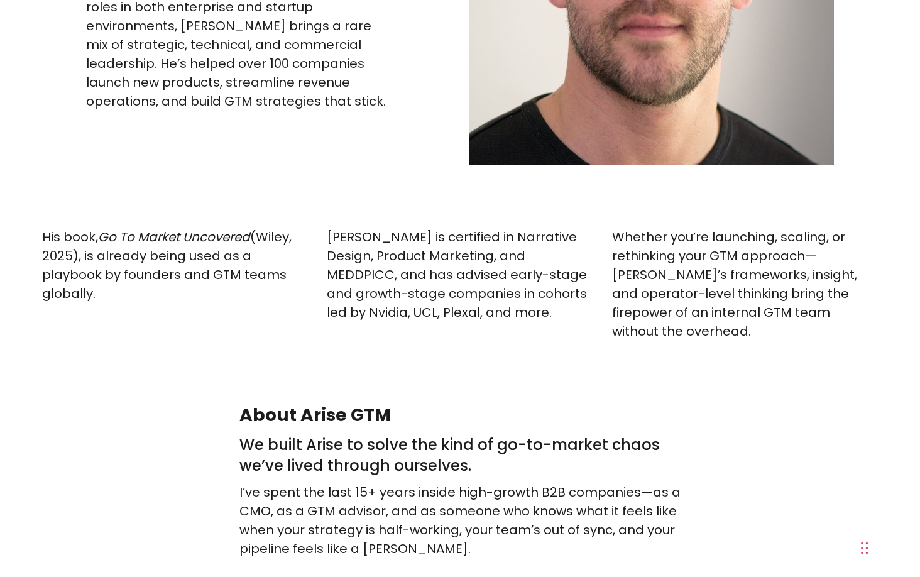
scroll to position [1616, 0]
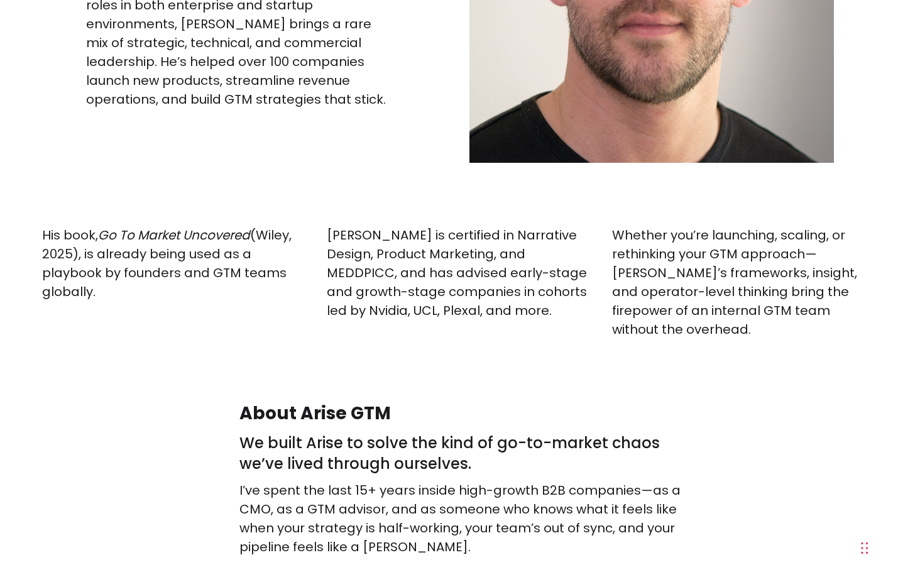
click at [312, 433] on h3 "We built Arise to solve the kind of go-to-market chaos we’ve lived through ours…" at bounding box center [459, 453] width 441 height 41
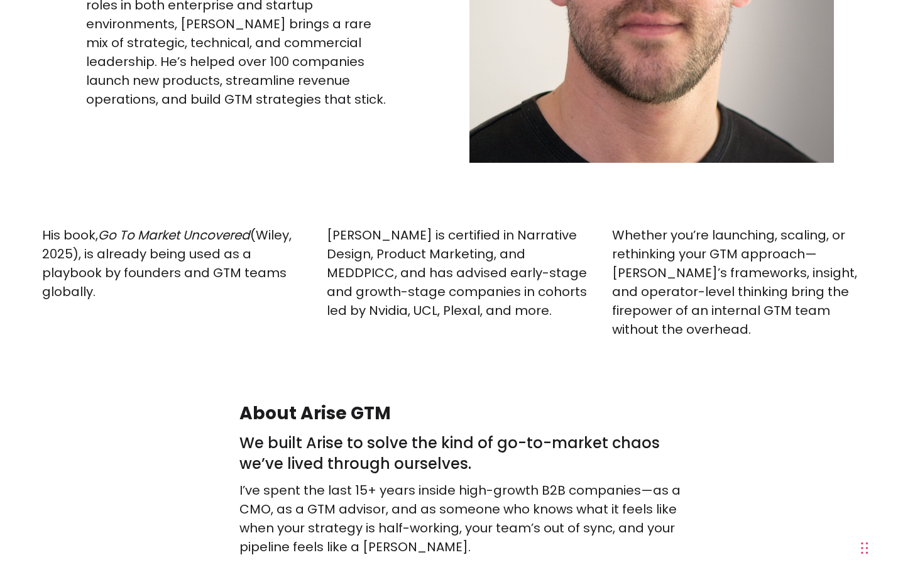
scroll to position [1787, 0]
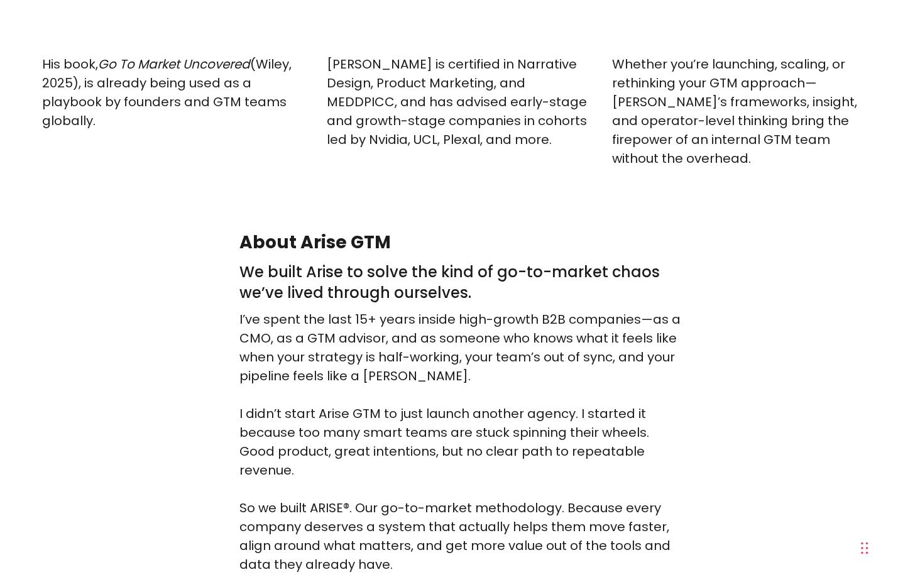
click at [315, 310] on p "I’ve spent the last 15+ years inside high-growth B2B companies—as a CMO, as a G…" at bounding box center [459, 442] width 441 height 264
click at [301, 427] on p "I’ve spent the last 15+ years inside high-growth B2B companies—as a CMO, as a G…" at bounding box center [459, 442] width 441 height 264
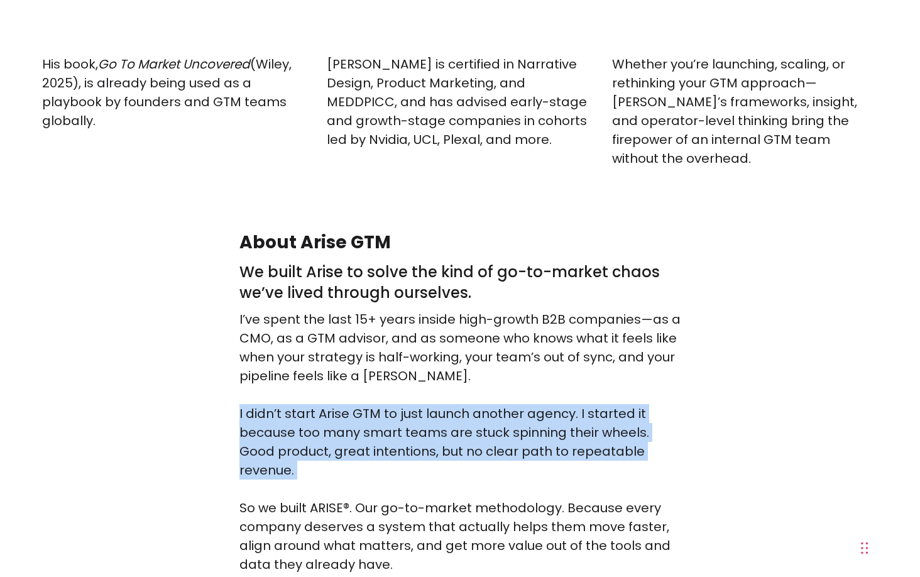
click at [292, 500] on p "I’ve spent the last 15+ years inside high-growth B2B companies—as a CMO, as a G…" at bounding box center [459, 442] width 441 height 264
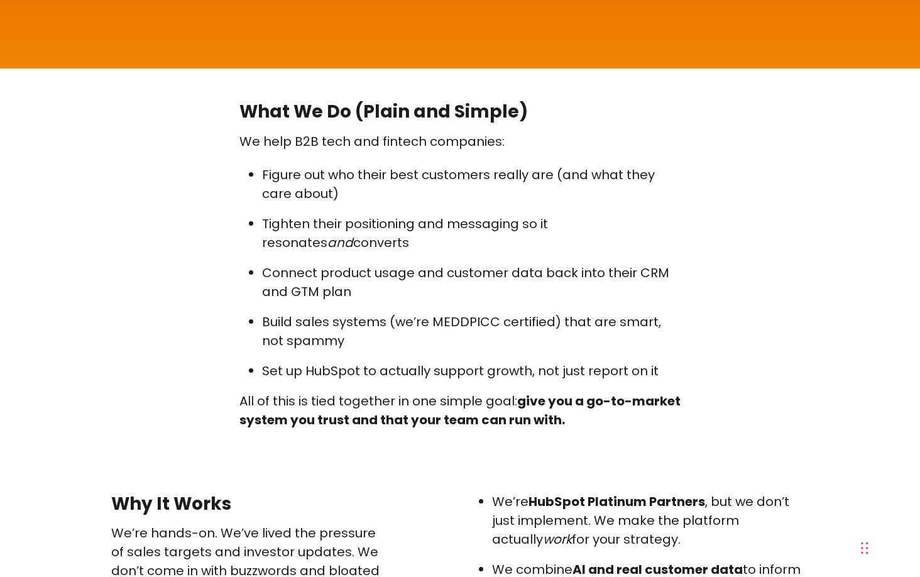
scroll to position [2598, 0]
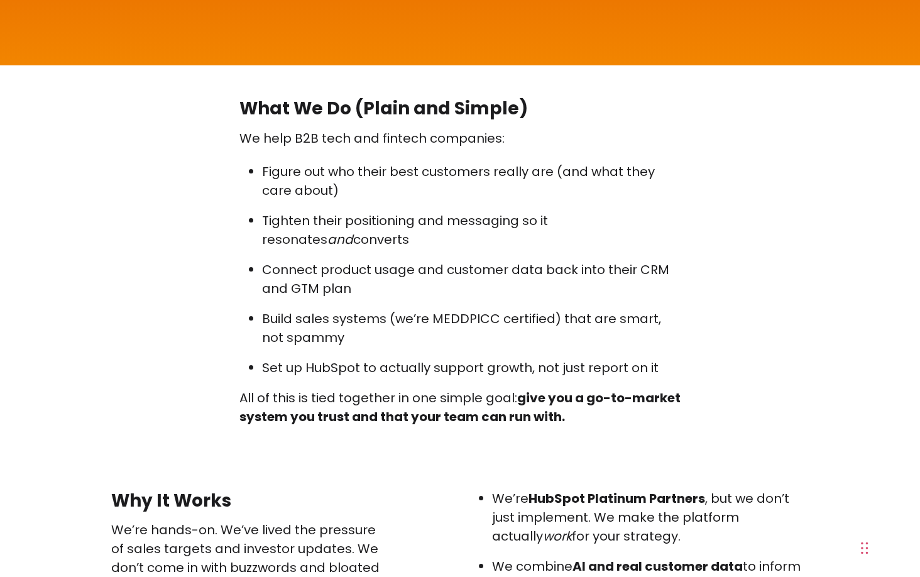
click at [305, 268] on ul "Figure out who their best customers really are (and what they care about) Tight…" at bounding box center [459, 269] width 441 height 215
click at [270, 388] on p "All of this is tied together in one simple goal: give you a go-to-market system…" at bounding box center [459, 407] width 441 height 38
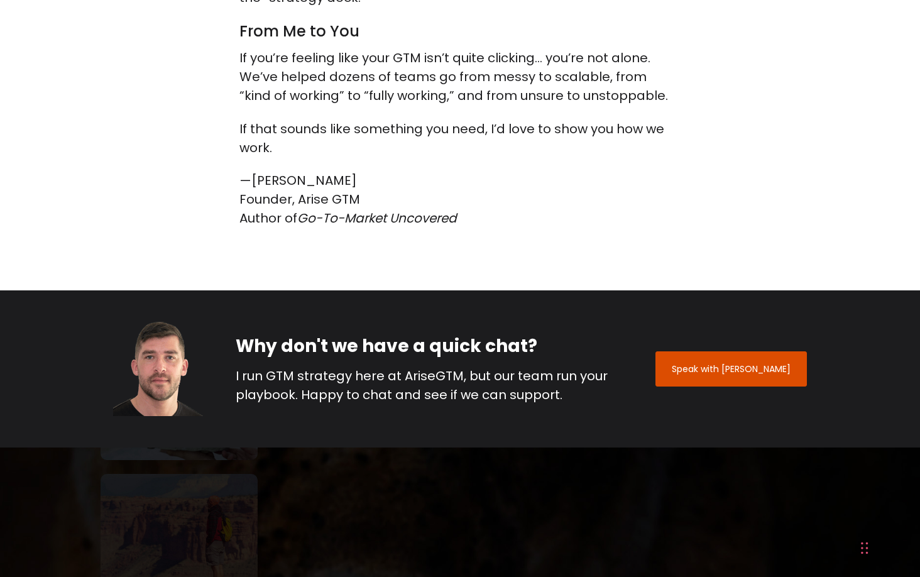
scroll to position [3524, 0]
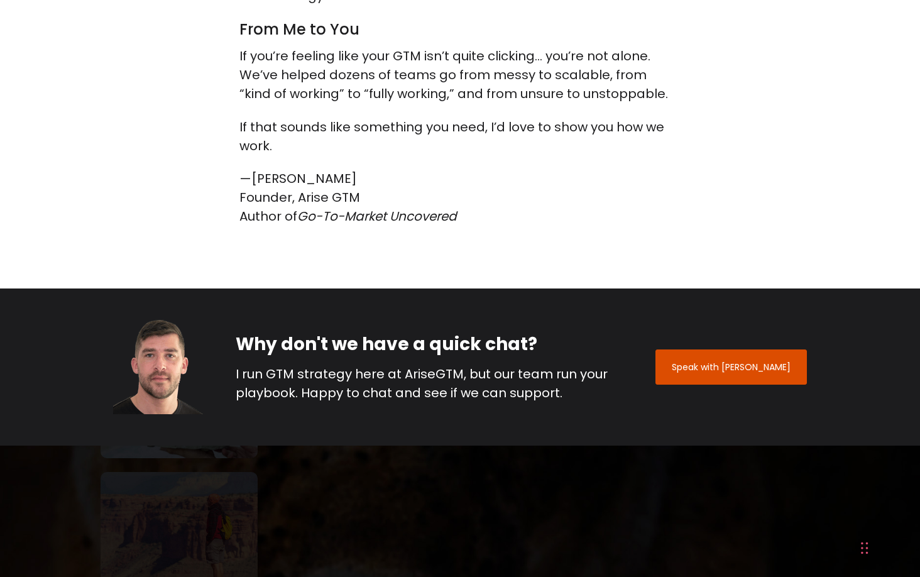
click at [275, 169] on p "—Paul Sullivan Founder, Arise GTM Author of Go-To-Market Uncovered" at bounding box center [459, 197] width 441 height 57
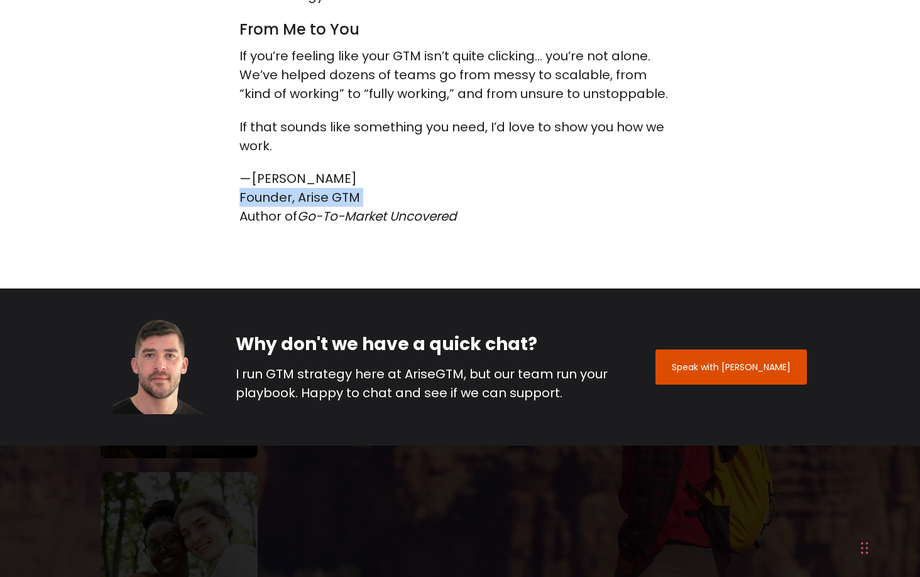
click at [267, 173] on p "—Paul Sullivan Founder, Arise GTM Author of Go-To-Market Uncovered" at bounding box center [459, 197] width 441 height 57
click at [299, 178] on p "—Paul Sullivan Founder, Arise GTM Author of Go-To-Market Uncovered" at bounding box center [459, 197] width 441 height 57
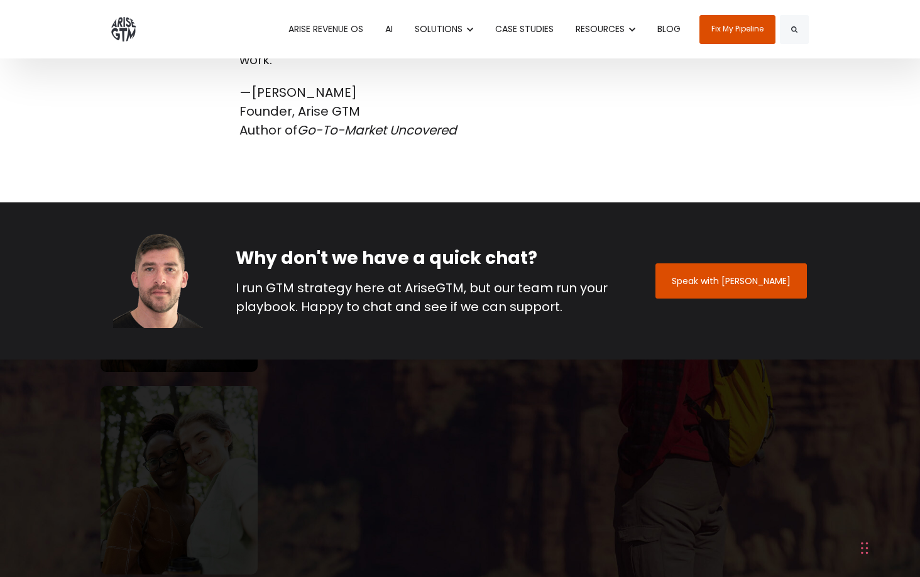
scroll to position [3596, 0]
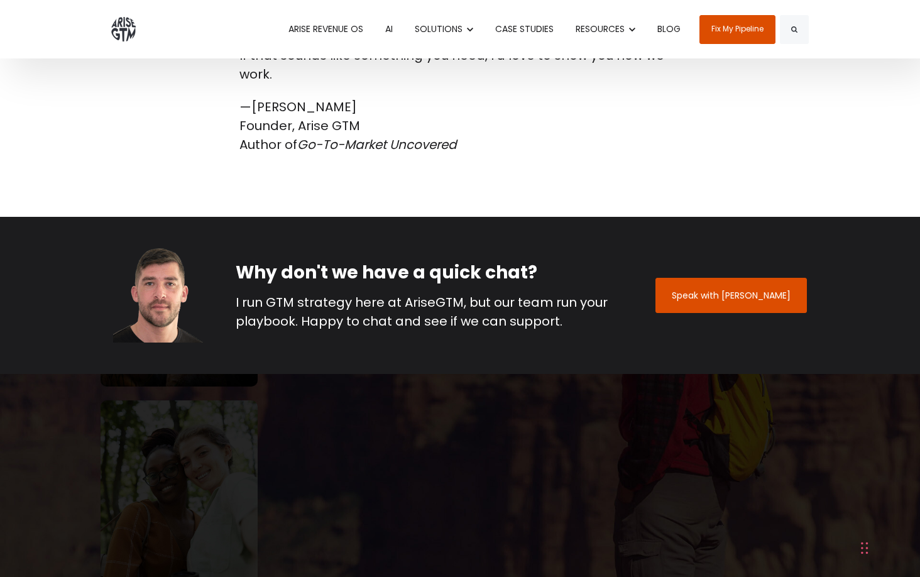
click at [288, 261] on h2 "Why don't we have a quick chat?" at bounding box center [432, 273] width 393 height 24
click at [276, 261] on div "Why don't we have a quick chat? I run GTM strategy here at AriseGTM, but our te…" at bounding box center [432, 296] width 393 height 70
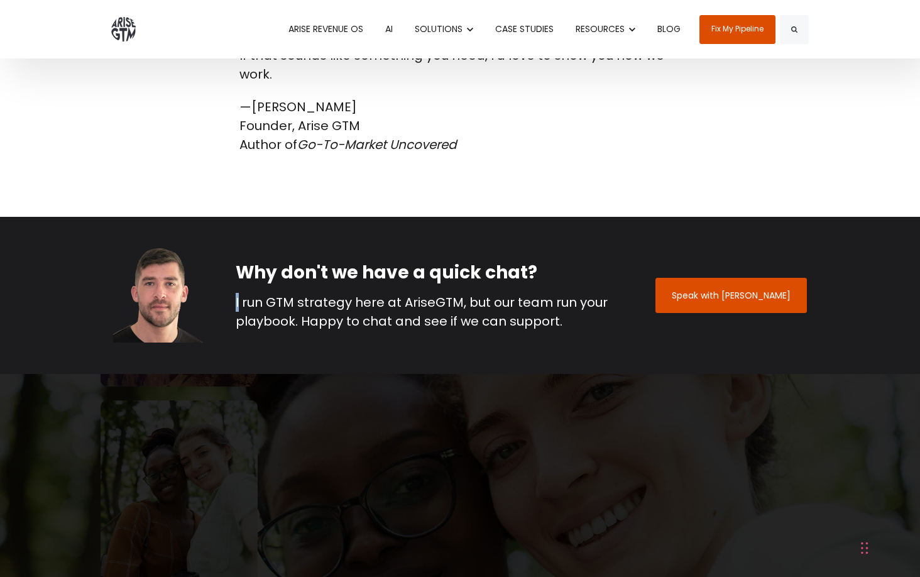
click at [302, 261] on h2 "Why don't we have a quick chat?" at bounding box center [432, 273] width 393 height 24
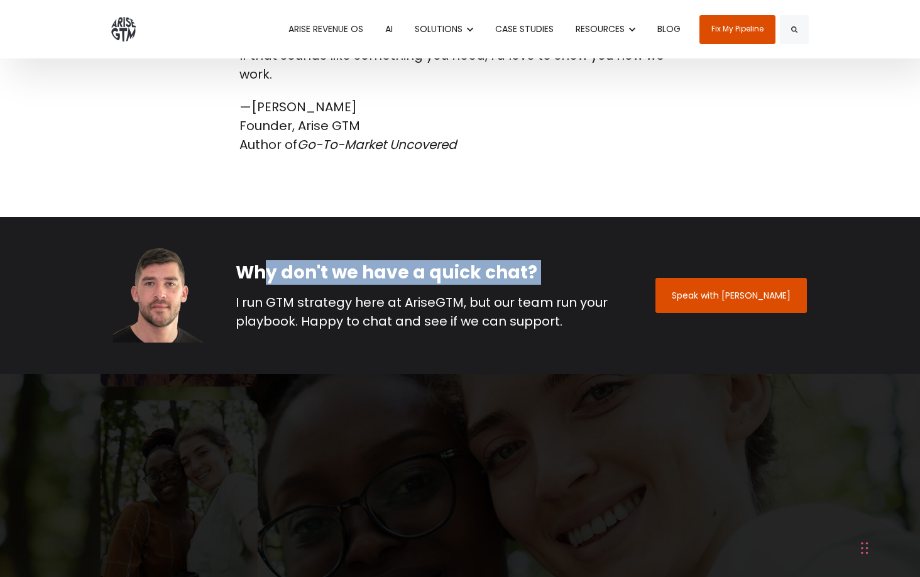
click at [328, 261] on div "Why don't we have a quick chat? I run GTM strategy here at AriseGTM, but our te…" at bounding box center [432, 296] width 393 height 70
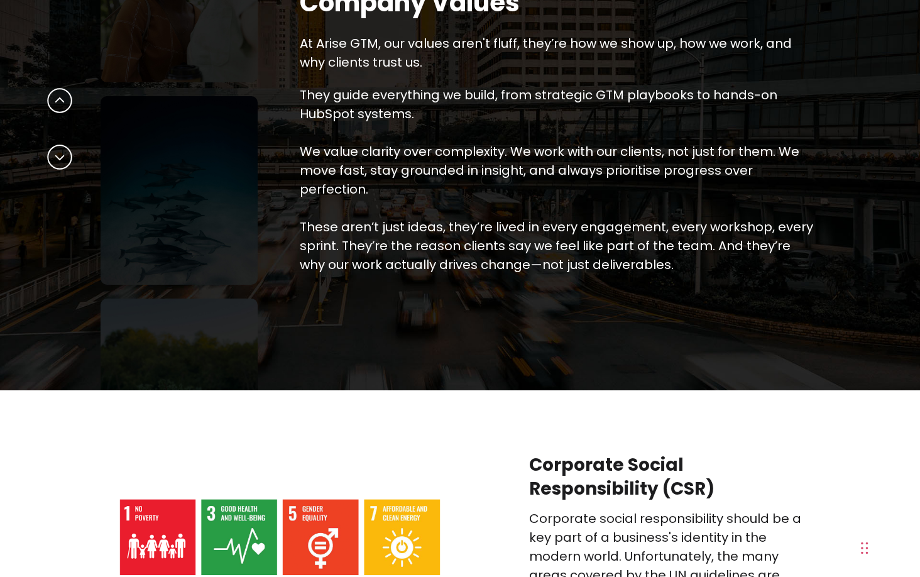
scroll to position [4106, 0]
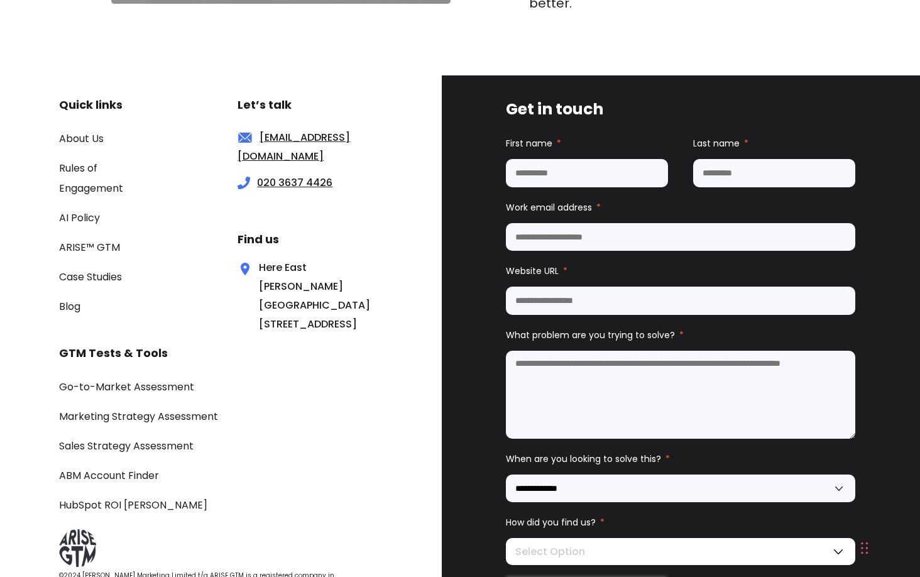
scroll to position [5603, 0]
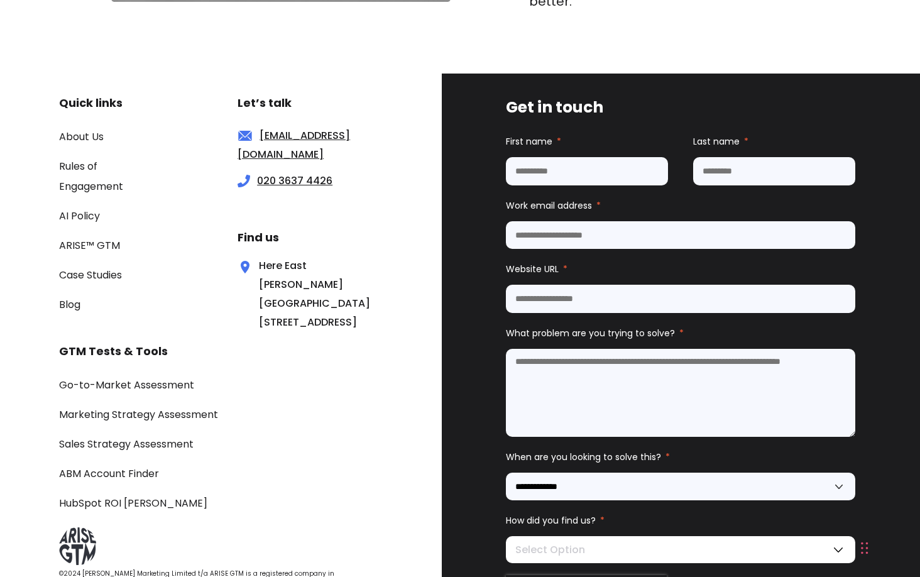
click at [341, 417] on div "Go-to-Market Assessment Marketing Strategy Assessment Sales Strategy Assessment…" at bounding box center [220, 443] width 323 height 138
click at [341, 435] on div "Go-to-Market Assessment Marketing Strategy Assessment Sales Strategy Assessment…" at bounding box center [220, 443] width 323 height 138
click at [365, 461] on div "Go-to-Market Assessment Marketing Strategy Assessment Sales Strategy Assessment…" at bounding box center [220, 443] width 323 height 138
click at [334, 432] on div "Go-to-Market Assessment Marketing Strategy Assessment Sales Strategy Assessment…" at bounding box center [220, 443] width 323 height 138
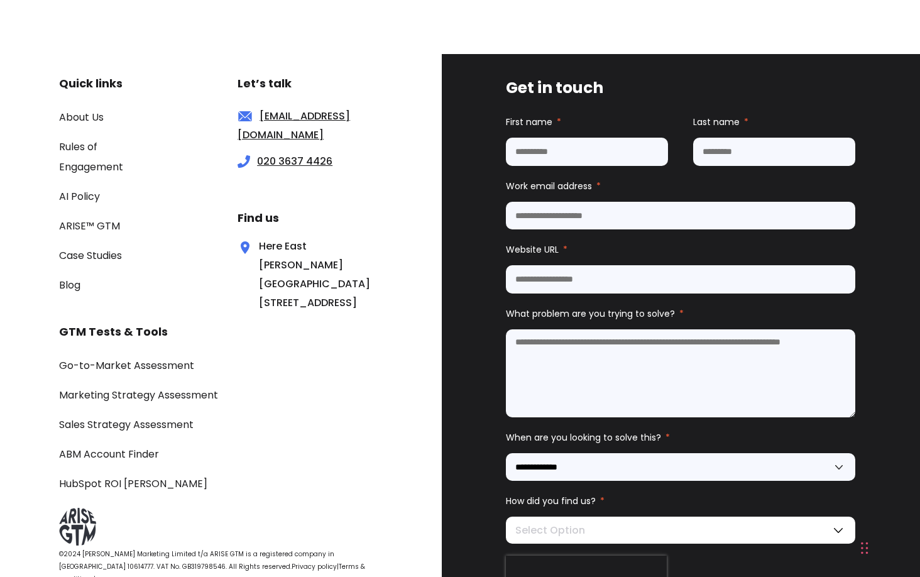
scroll to position [5630, 0]
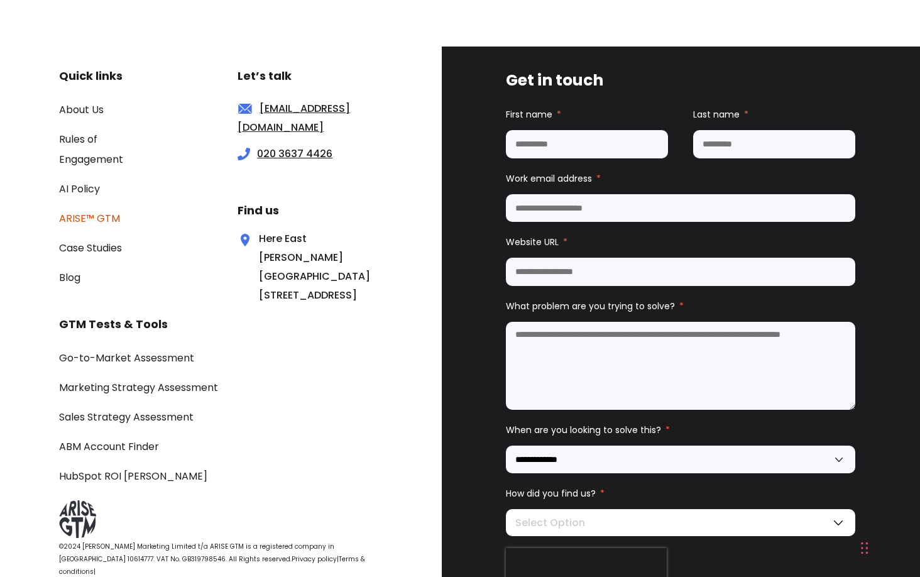
click at [82, 211] on link "ARISE™ GTM" at bounding box center [89, 218] width 61 height 14
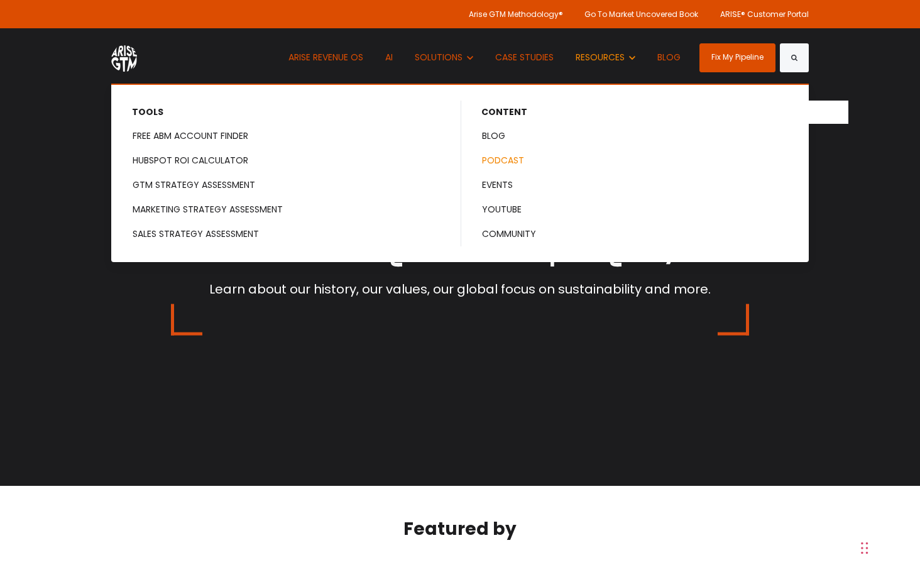
click at [501, 155] on link "PODCAST" at bounding box center [635, 160] width 347 height 23
click at [512, 237] on link "COMMUNITY" at bounding box center [635, 233] width 347 height 23
click at [205, 241] on link "SALES STRATEGY ASSESSMENT" at bounding box center [285, 233] width 347 height 23
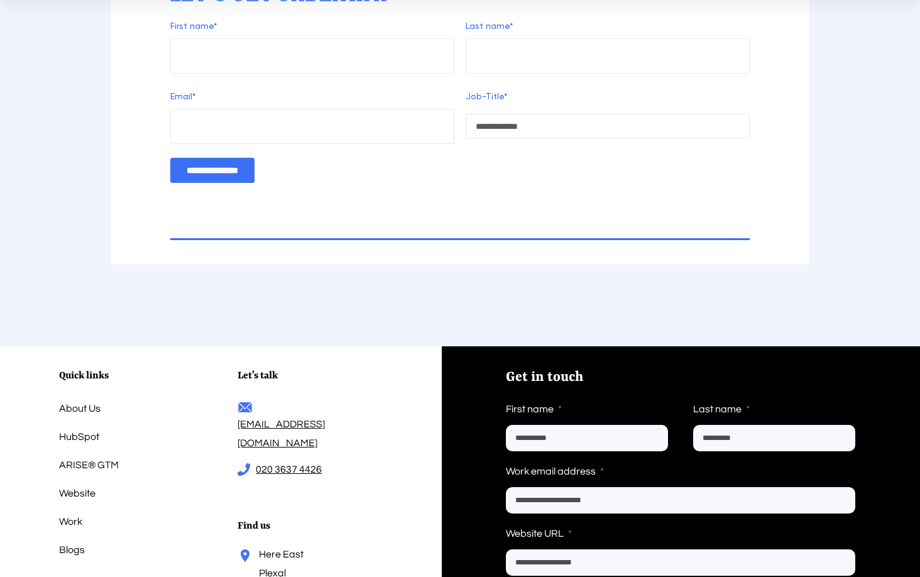
scroll to position [1472, 0]
